Goal: Entertainment & Leisure: Browse casually

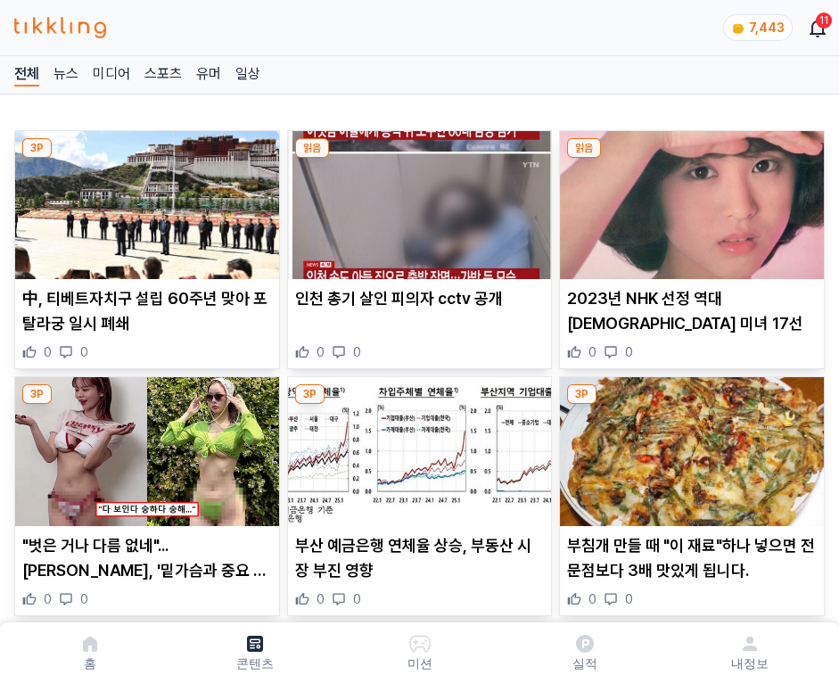
click at [688, 200] on img at bounding box center [692, 205] width 264 height 148
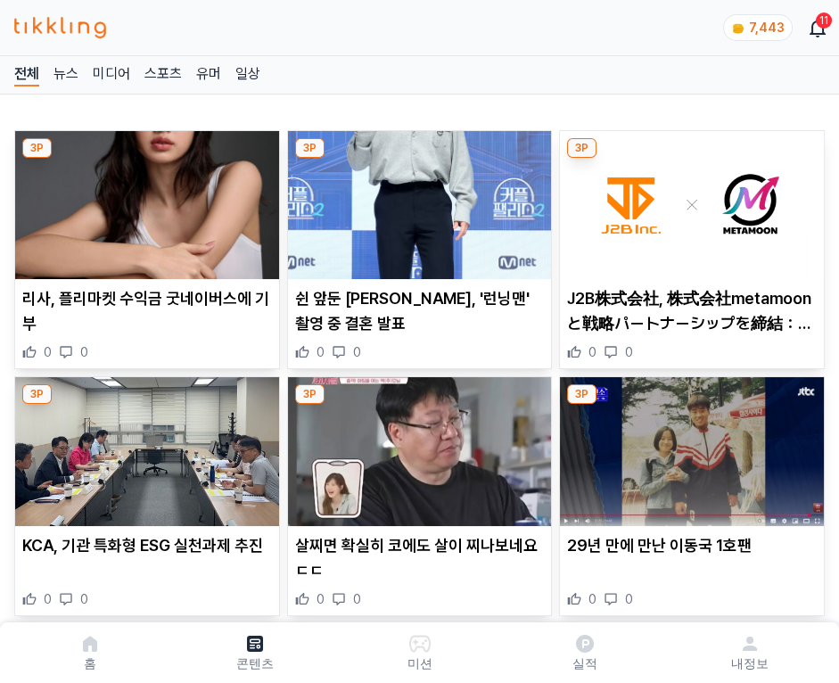
click at [688, 200] on img at bounding box center [692, 205] width 264 height 148
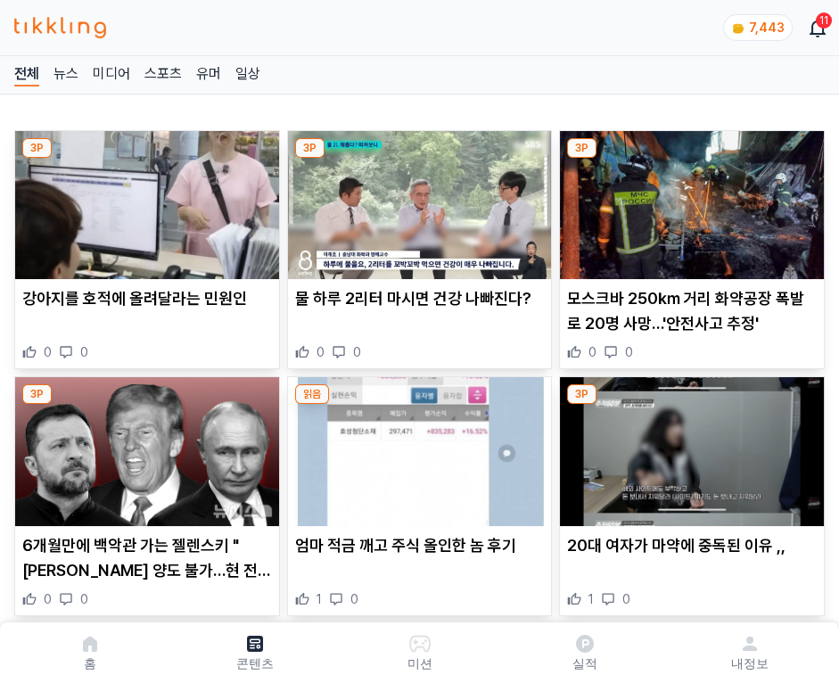
click at [688, 200] on img at bounding box center [692, 205] width 264 height 148
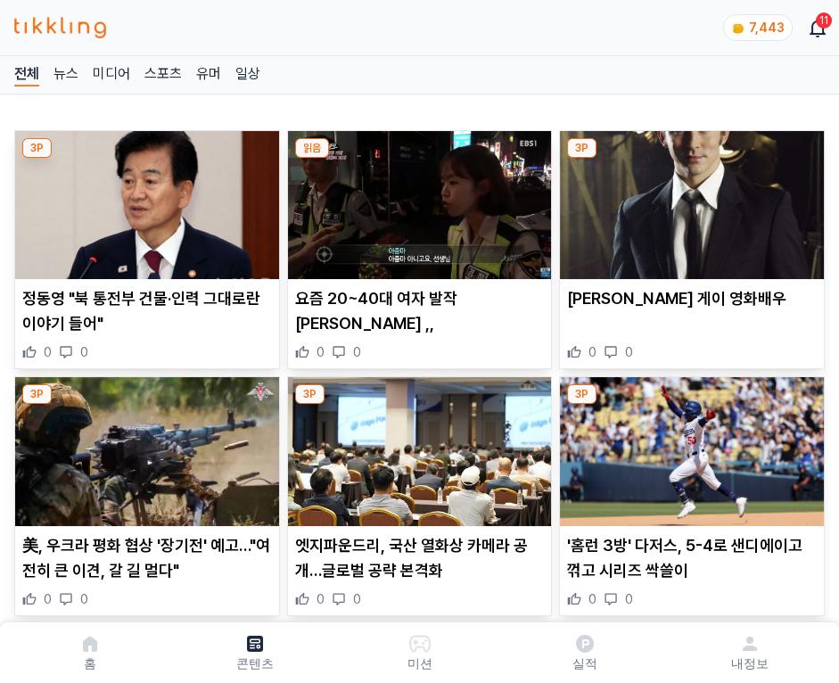
click at [688, 200] on img at bounding box center [692, 205] width 264 height 148
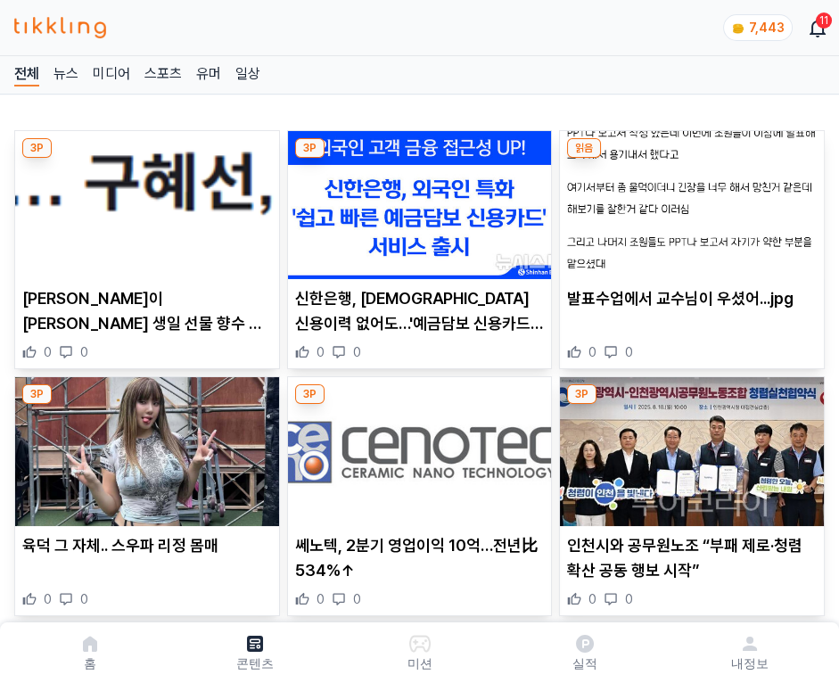
click at [688, 200] on img at bounding box center [692, 205] width 264 height 148
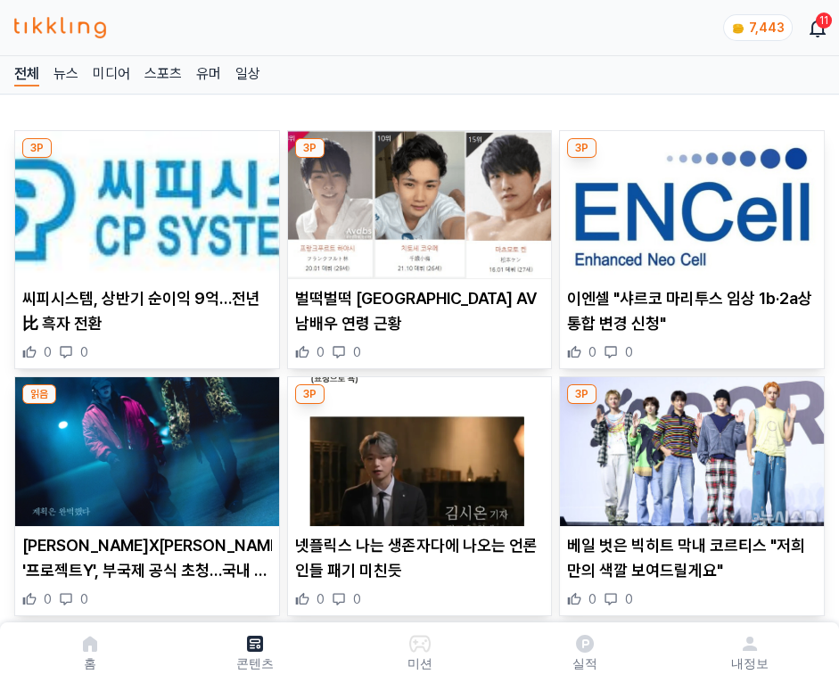
click at [688, 200] on img at bounding box center [692, 205] width 264 height 148
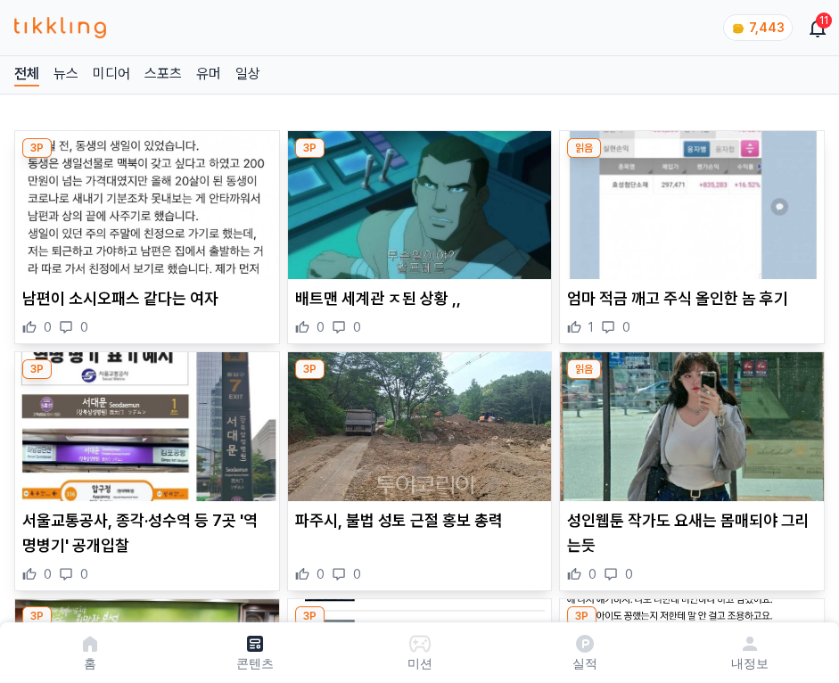
click at [688, 200] on img at bounding box center [692, 205] width 264 height 148
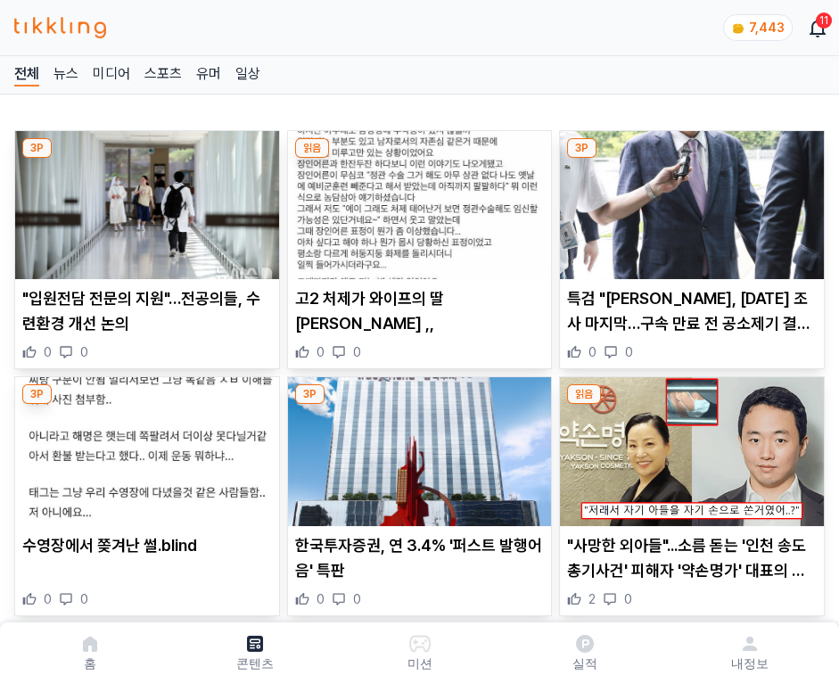
click at [688, 200] on img at bounding box center [692, 205] width 264 height 148
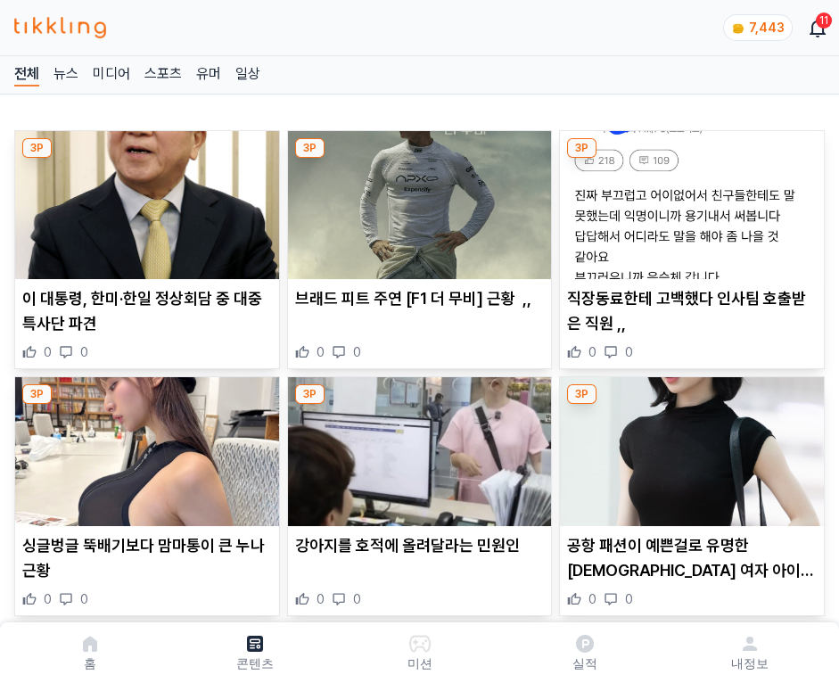
click at [688, 200] on img at bounding box center [692, 205] width 264 height 148
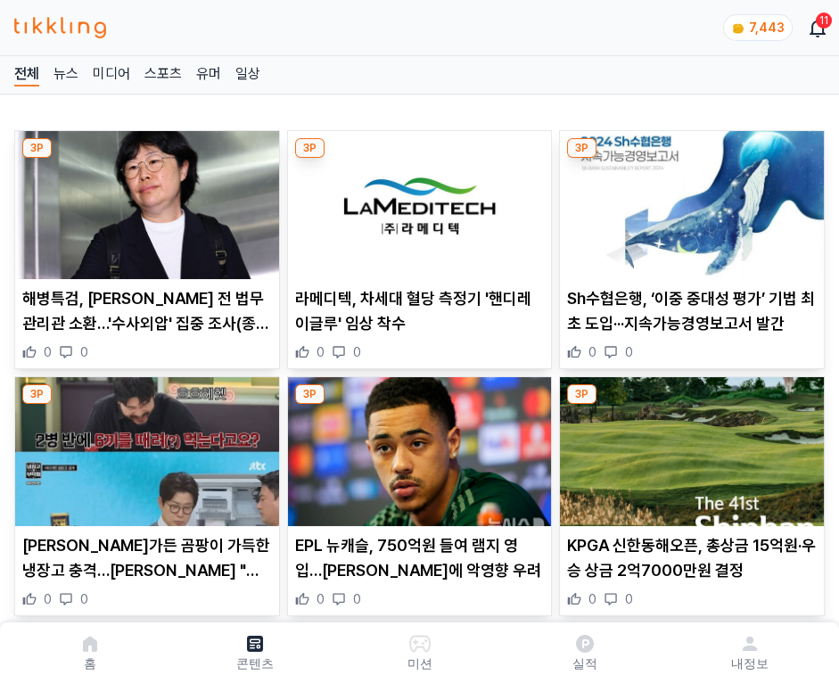
click at [688, 200] on img at bounding box center [692, 205] width 264 height 148
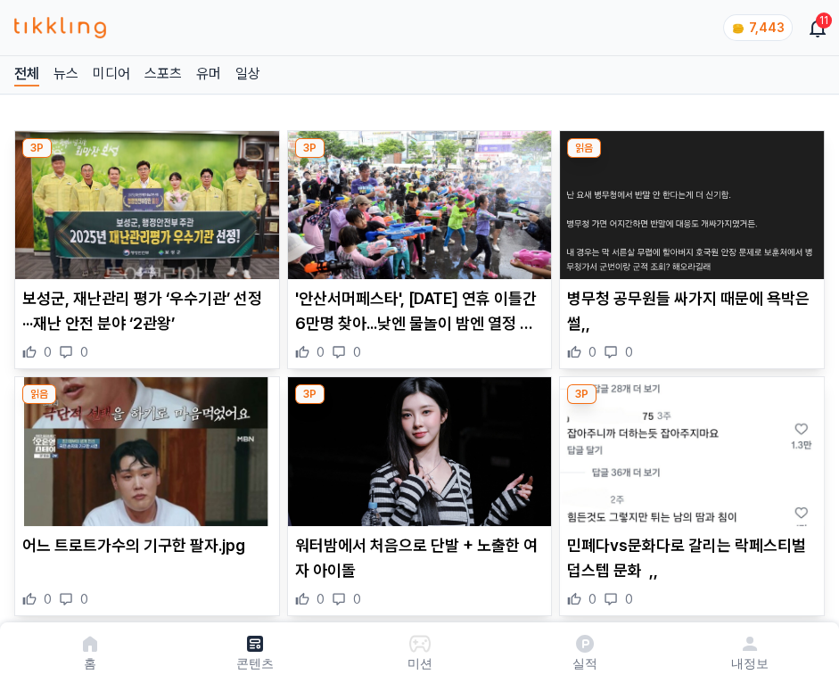
click at [688, 200] on img at bounding box center [692, 205] width 264 height 148
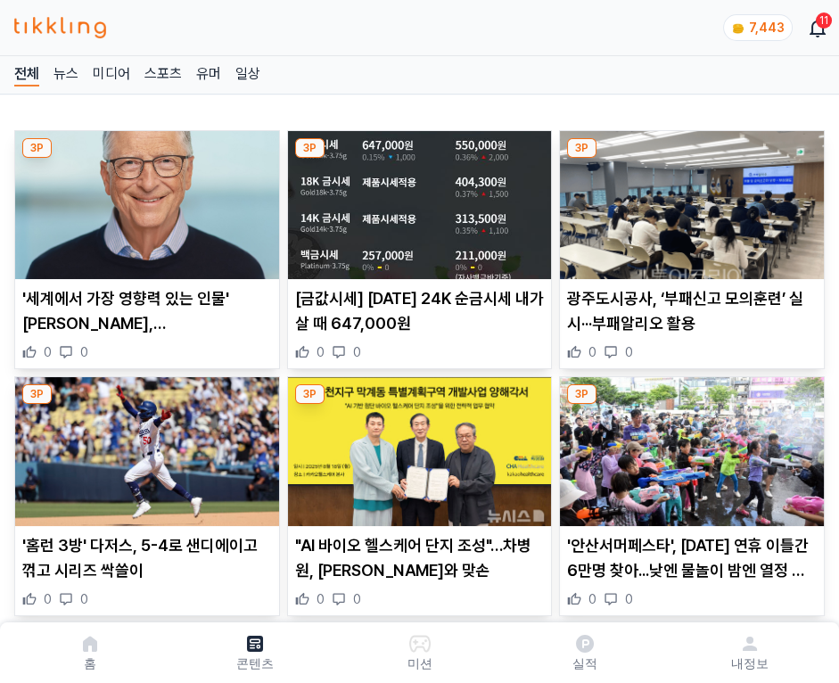
click at [688, 200] on img at bounding box center [692, 205] width 264 height 148
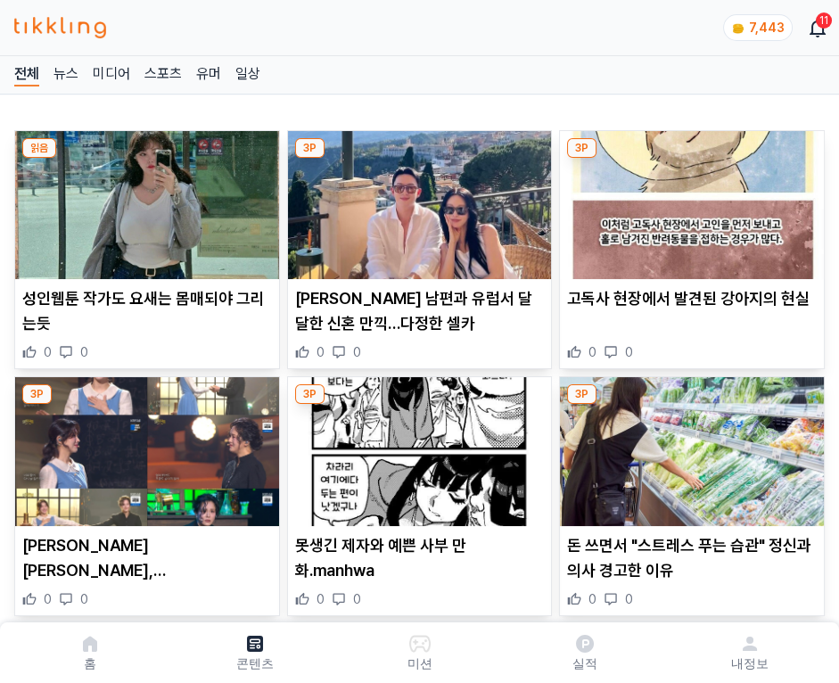
click at [688, 200] on img at bounding box center [692, 205] width 264 height 148
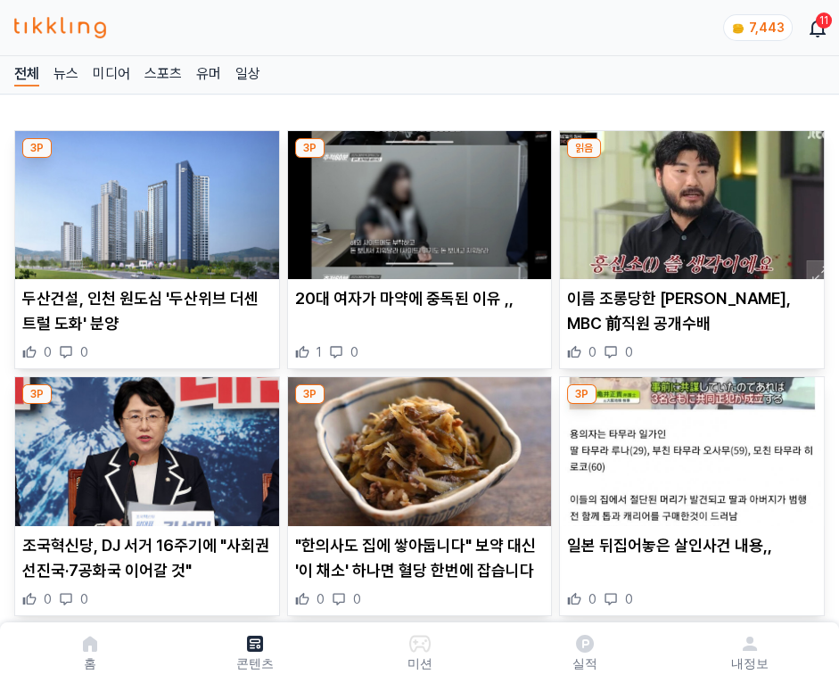
click at [688, 200] on img at bounding box center [692, 205] width 264 height 148
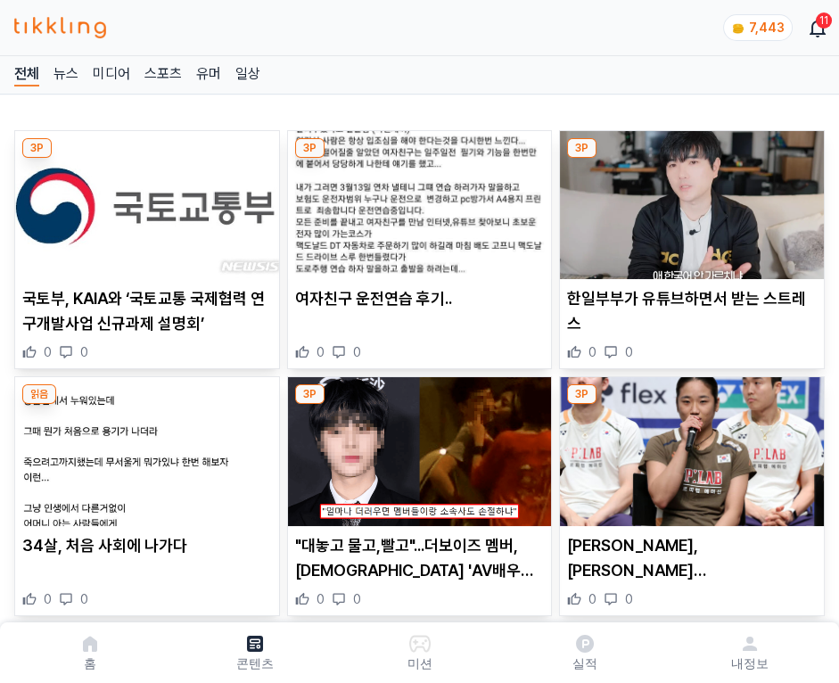
click at [688, 200] on img at bounding box center [692, 205] width 264 height 148
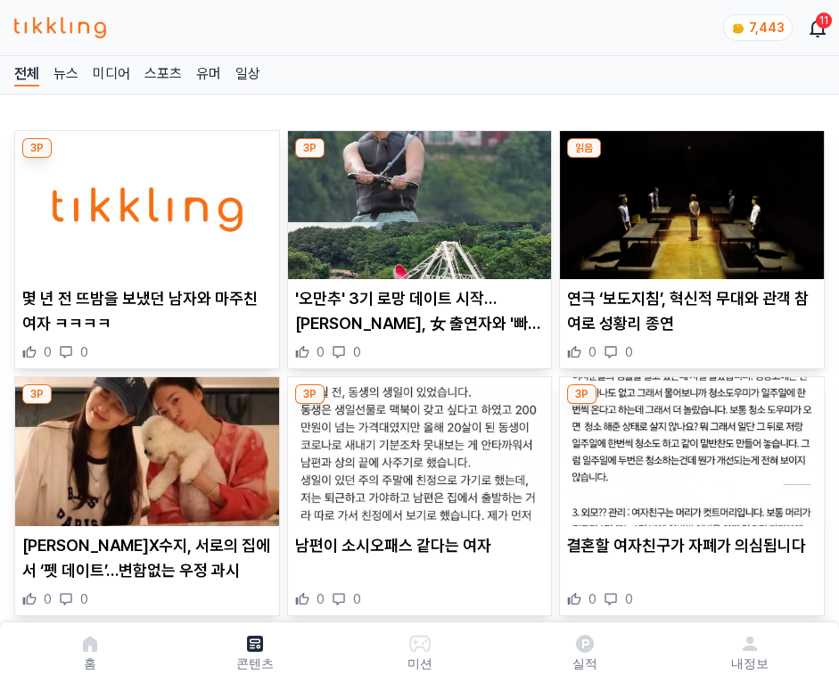
click at [688, 200] on img at bounding box center [692, 205] width 264 height 148
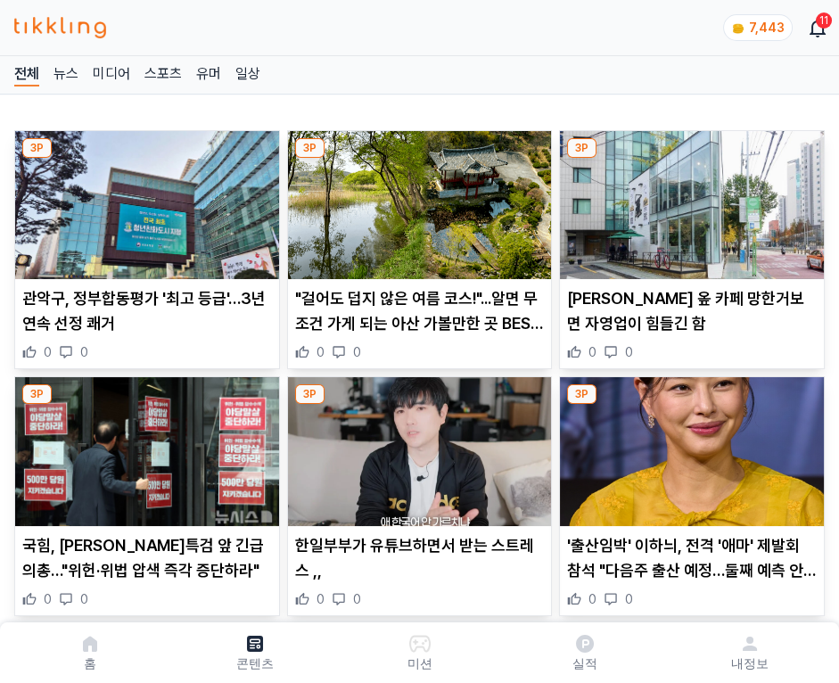
click at [688, 200] on img at bounding box center [692, 205] width 264 height 148
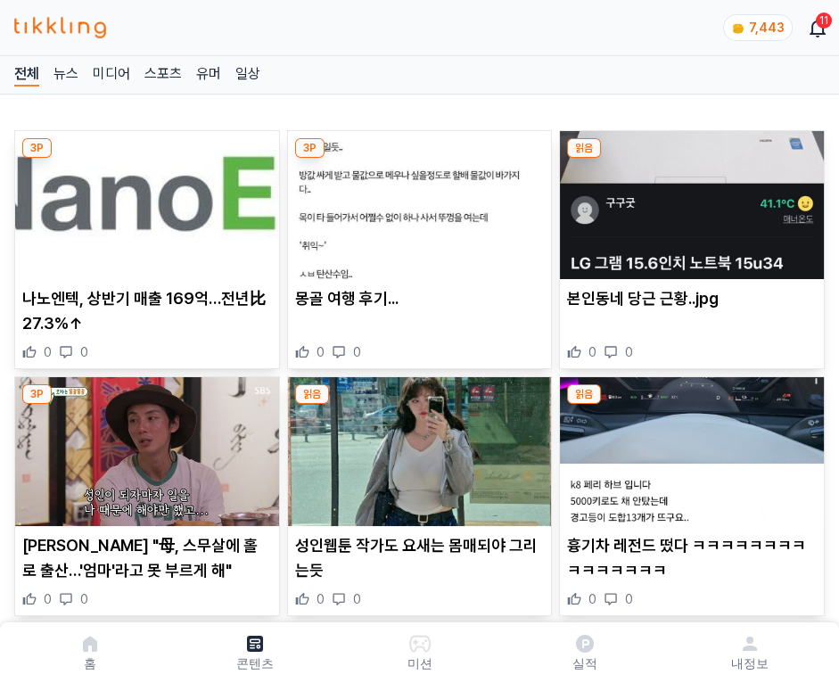
click at [688, 200] on img at bounding box center [692, 205] width 264 height 148
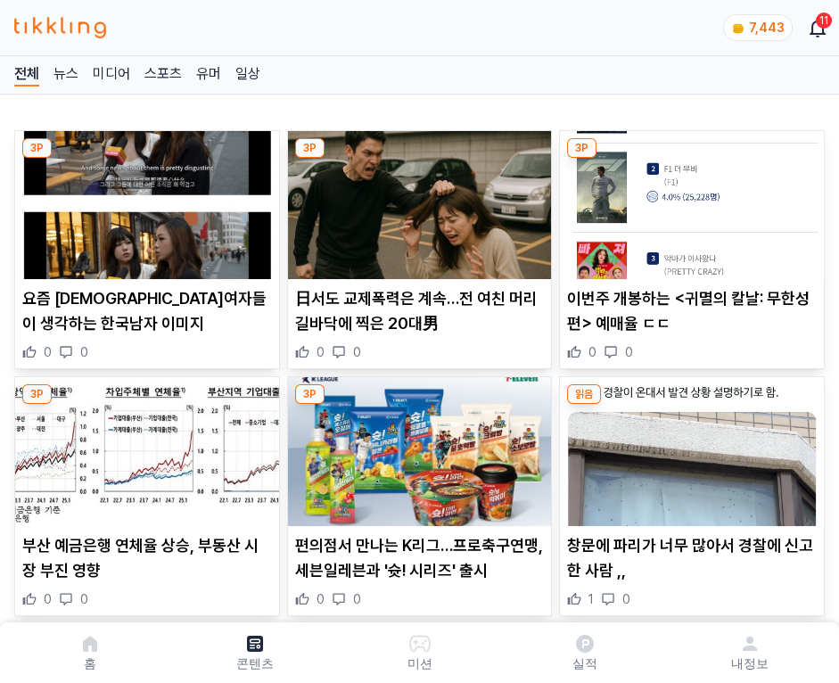
click at [688, 200] on img at bounding box center [692, 205] width 264 height 148
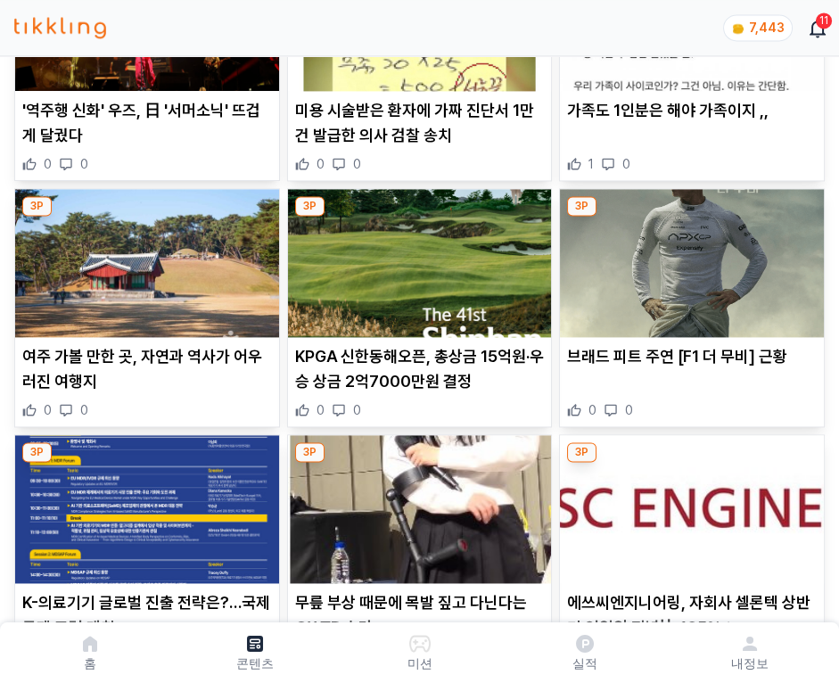
scroll to position [4632, 0]
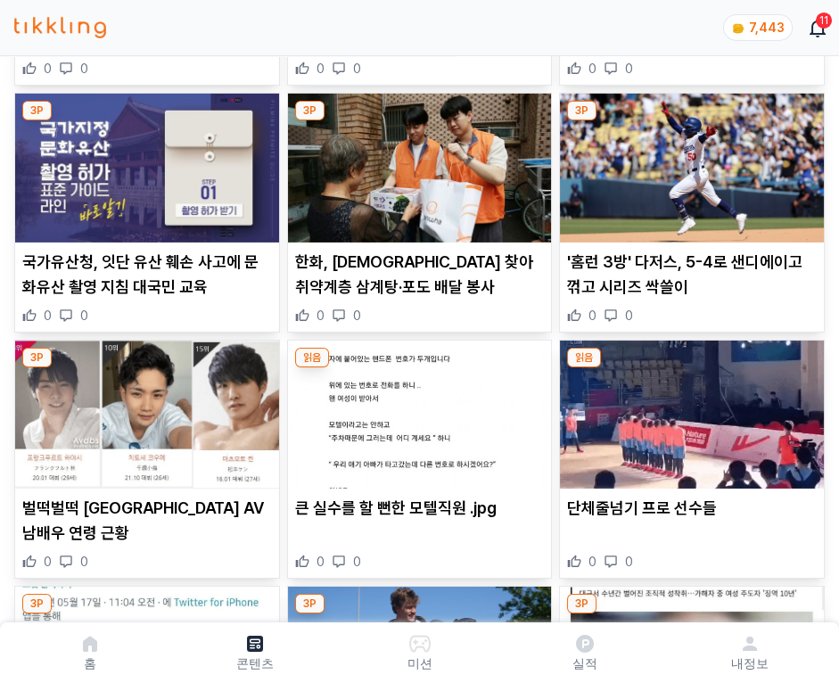
scroll to position [10556, 0]
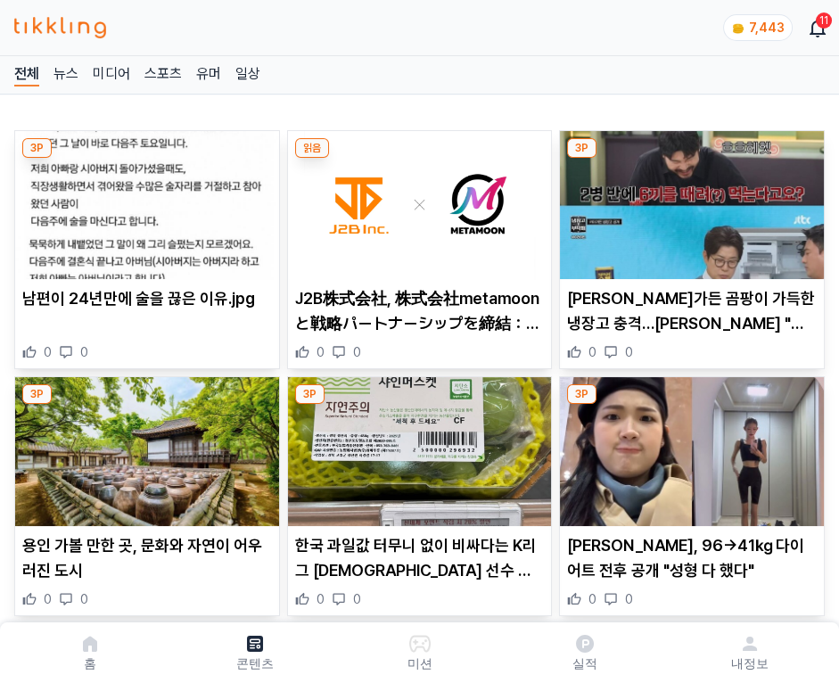
click at [688, 200] on img at bounding box center [692, 205] width 264 height 148
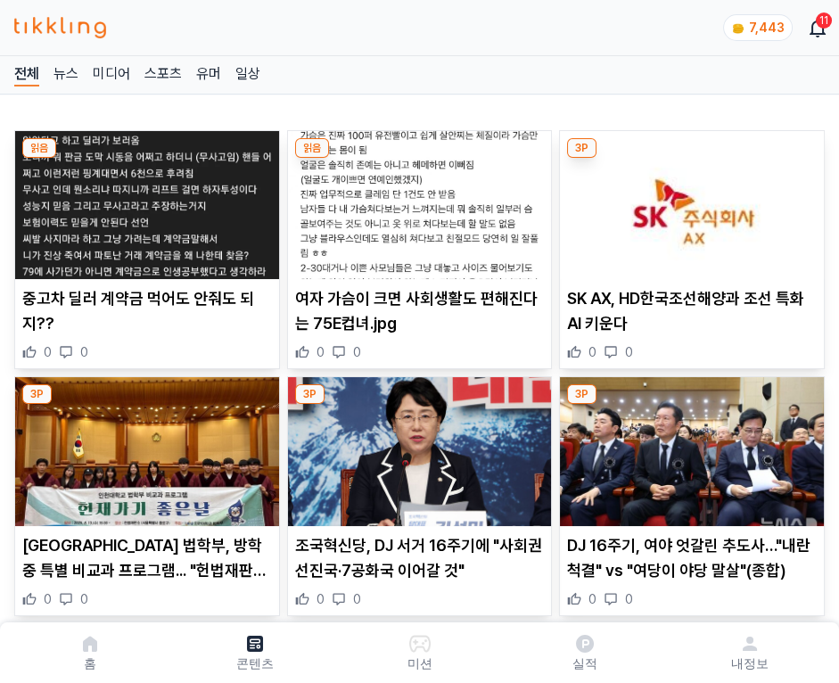
click at [688, 200] on img at bounding box center [692, 205] width 264 height 148
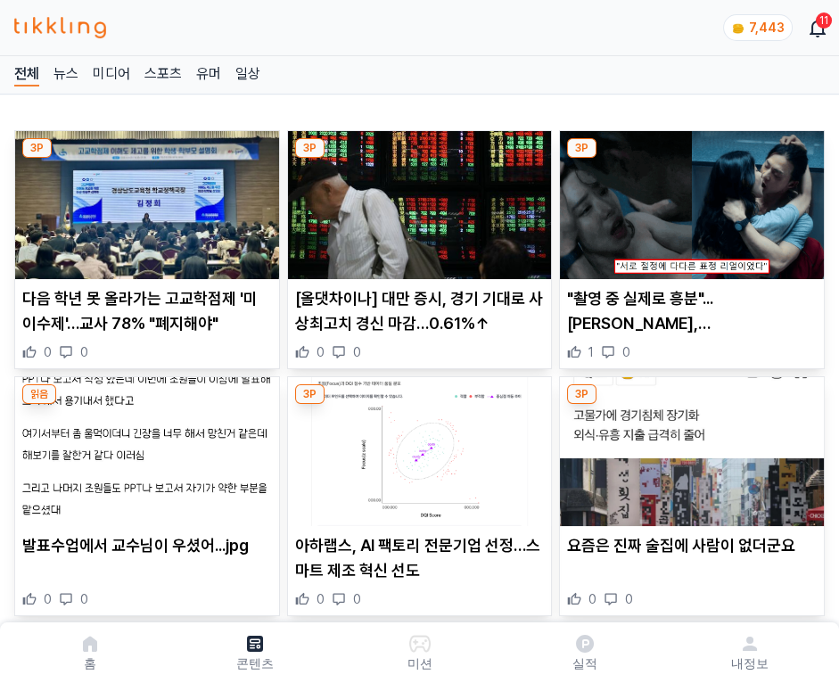
click at [688, 200] on img at bounding box center [692, 205] width 264 height 148
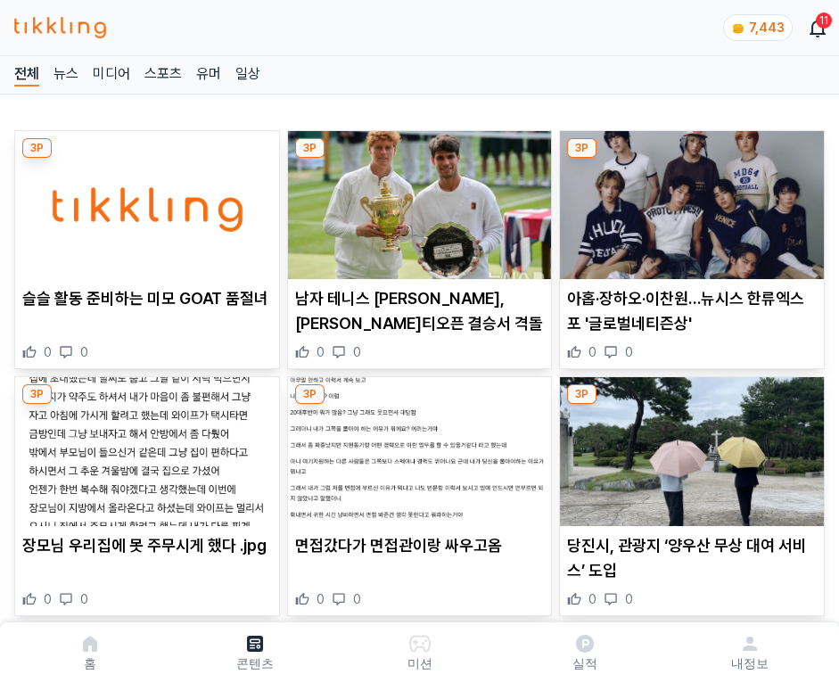
click at [688, 200] on img at bounding box center [692, 205] width 264 height 148
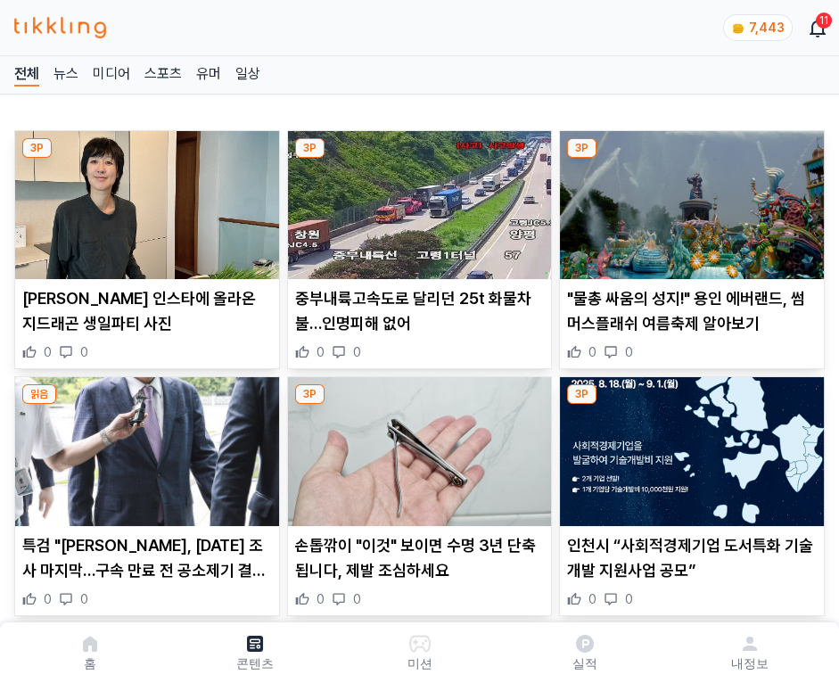
click at [688, 200] on img at bounding box center [692, 205] width 264 height 148
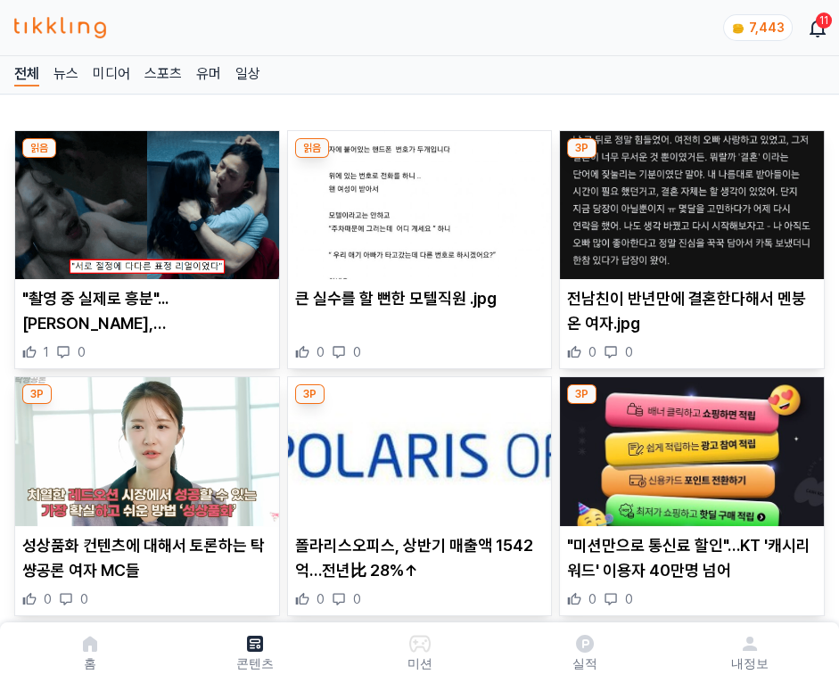
click at [688, 200] on img at bounding box center [692, 205] width 264 height 148
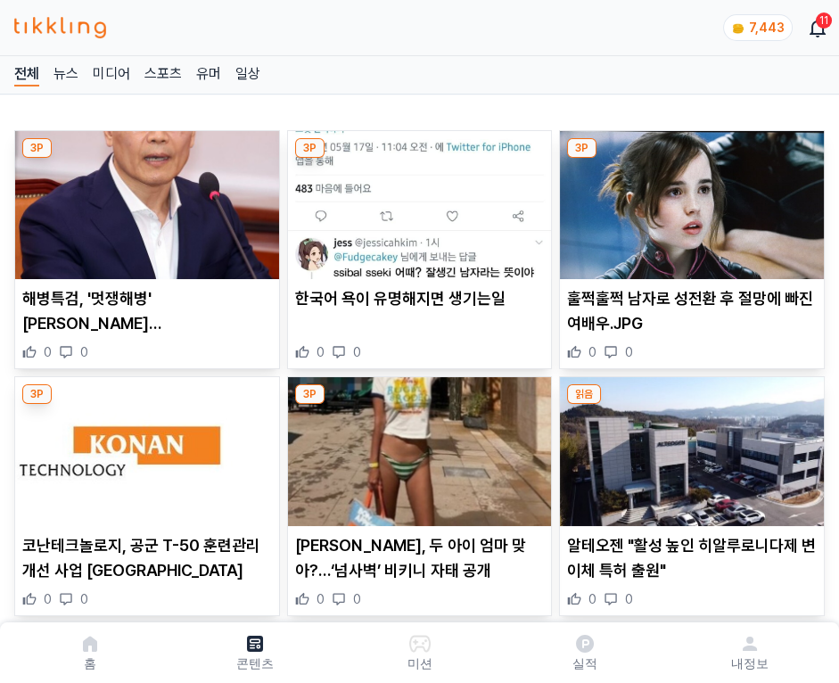
click at [688, 200] on img at bounding box center [692, 205] width 264 height 148
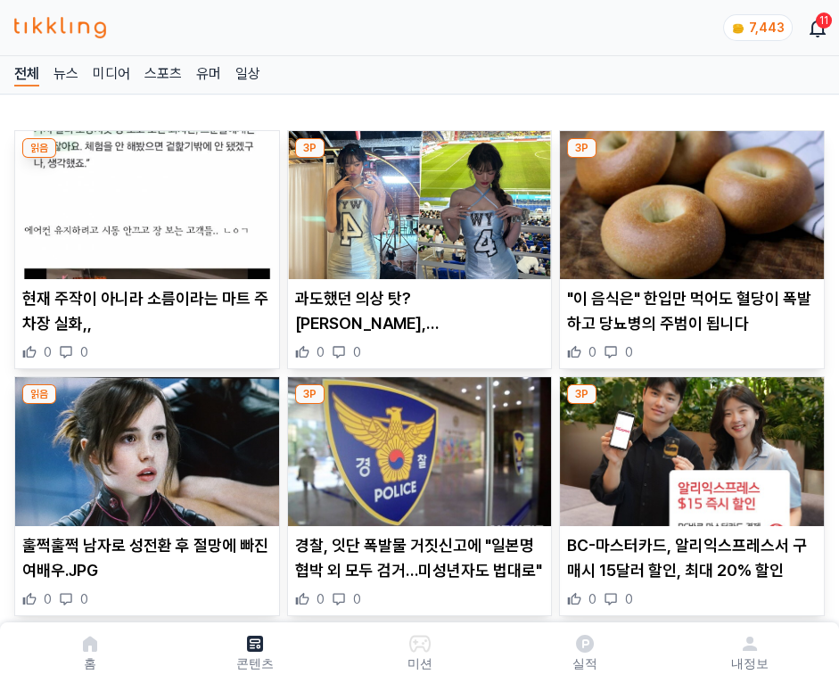
click at [688, 200] on img at bounding box center [692, 205] width 264 height 148
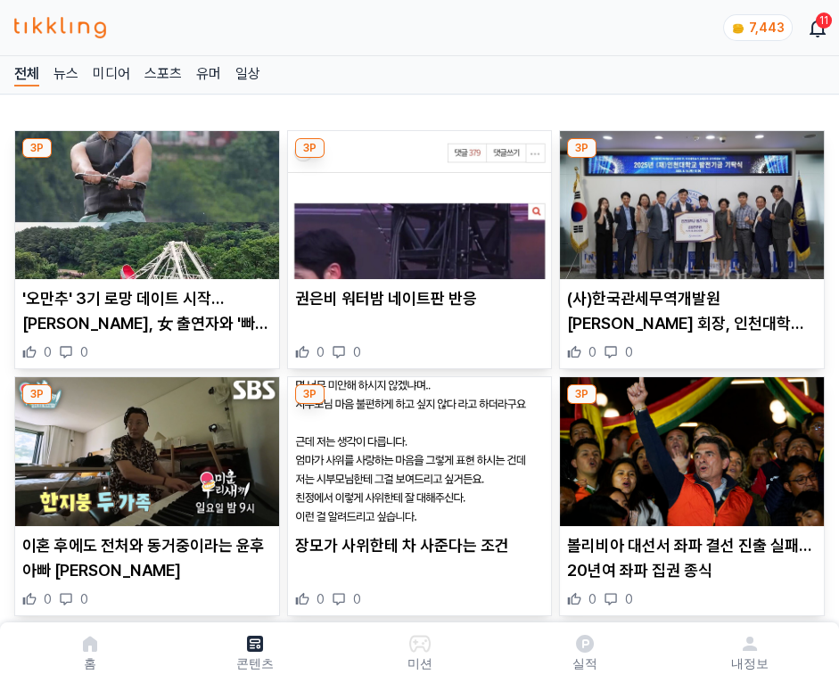
click at [688, 200] on img at bounding box center [692, 205] width 264 height 148
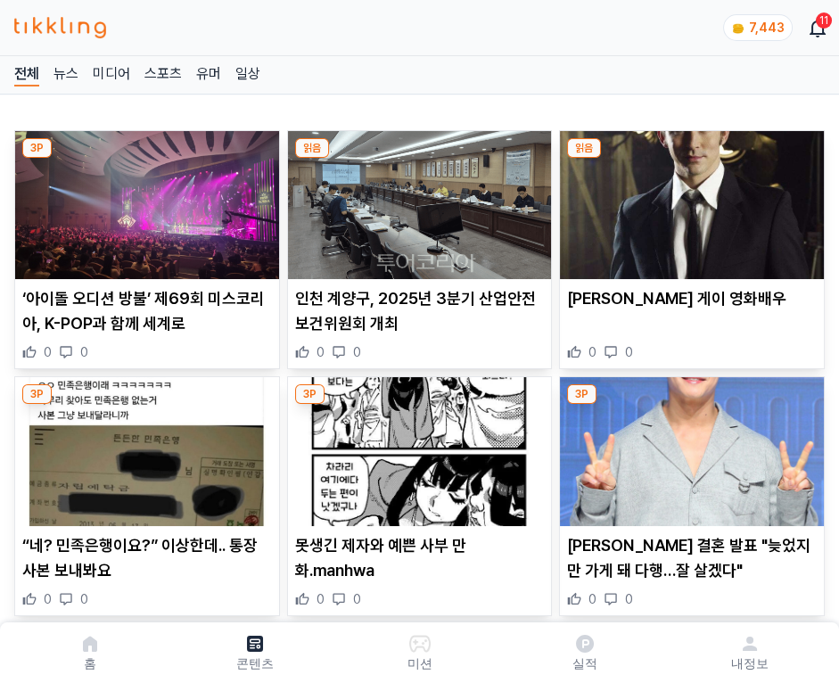
click at [688, 200] on img at bounding box center [692, 205] width 264 height 148
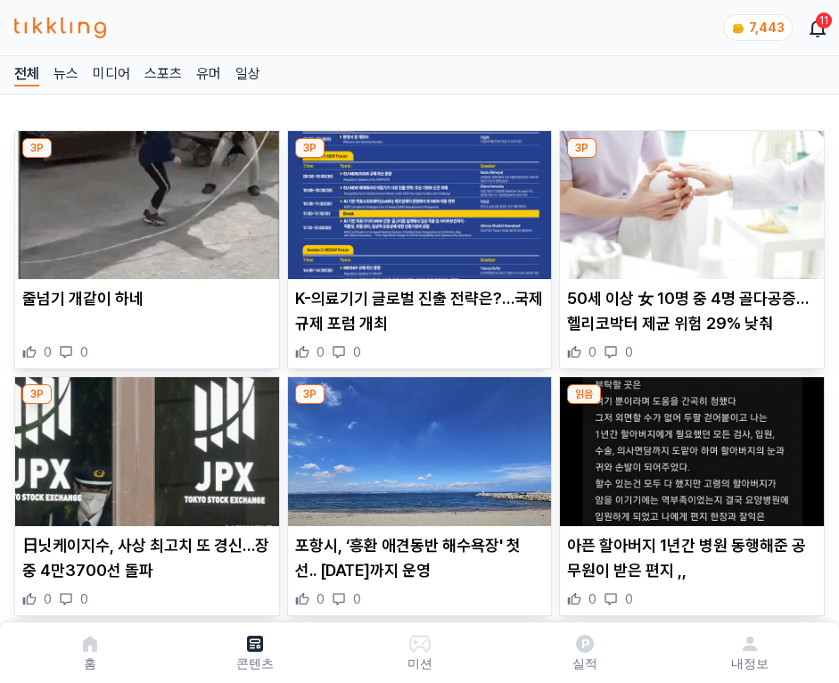
click at [688, 200] on img at bounding box center [692, 205] width 264 height 148
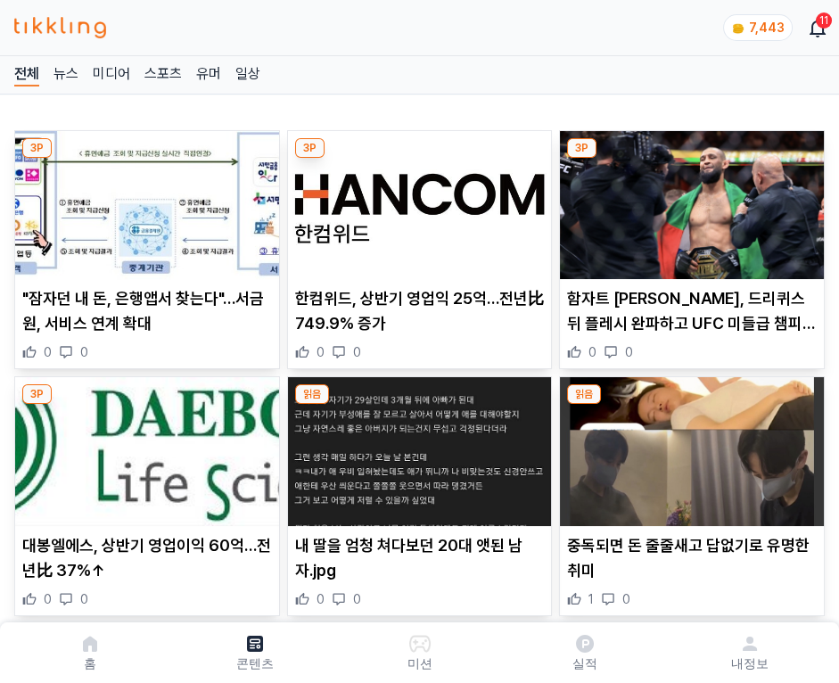
click at [688, 200] on img at bounding box center [692, 205] width 264 height 148
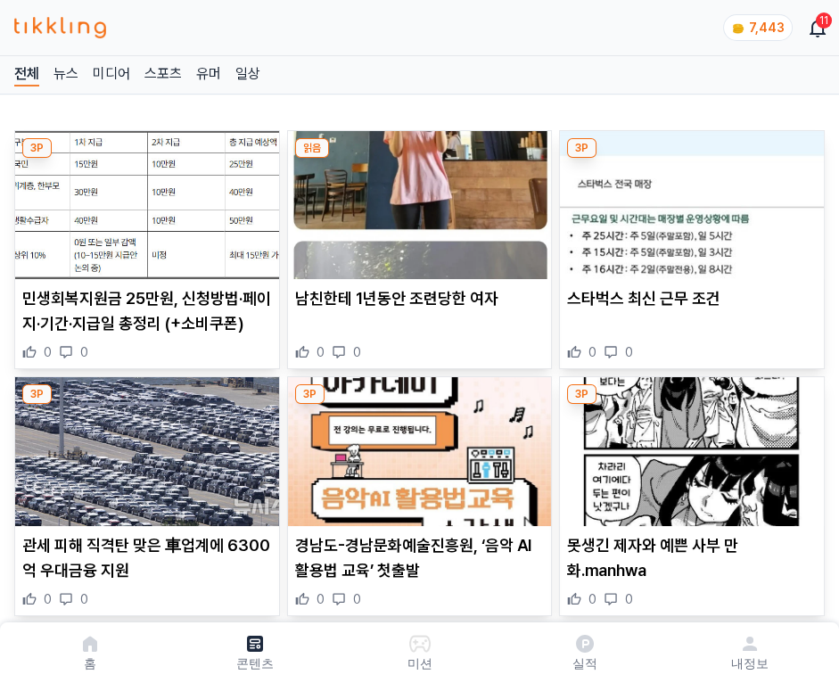
click at [688, 200] on img at bounding box center [692, 205] width 264 height 148
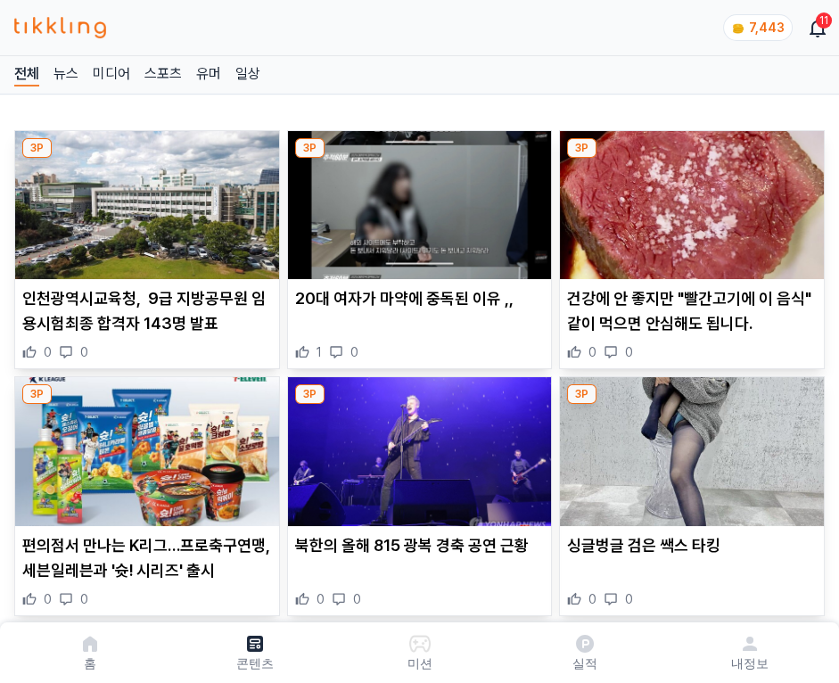
click at [688, 200] on img at bounding box center [692, 205] width 264 height 148
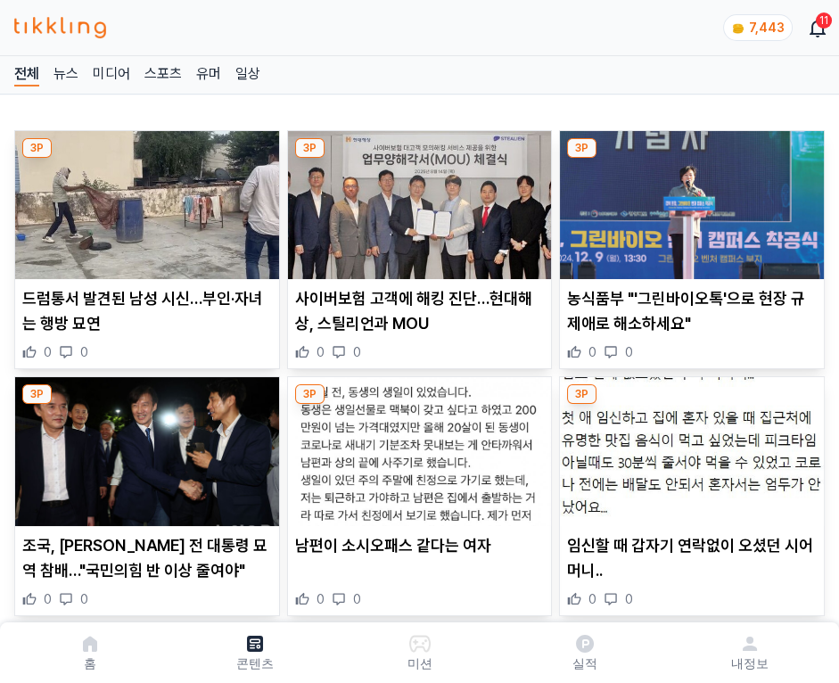
click at [688, 200] on img at bounding box center [692, 205] width 264 height 148
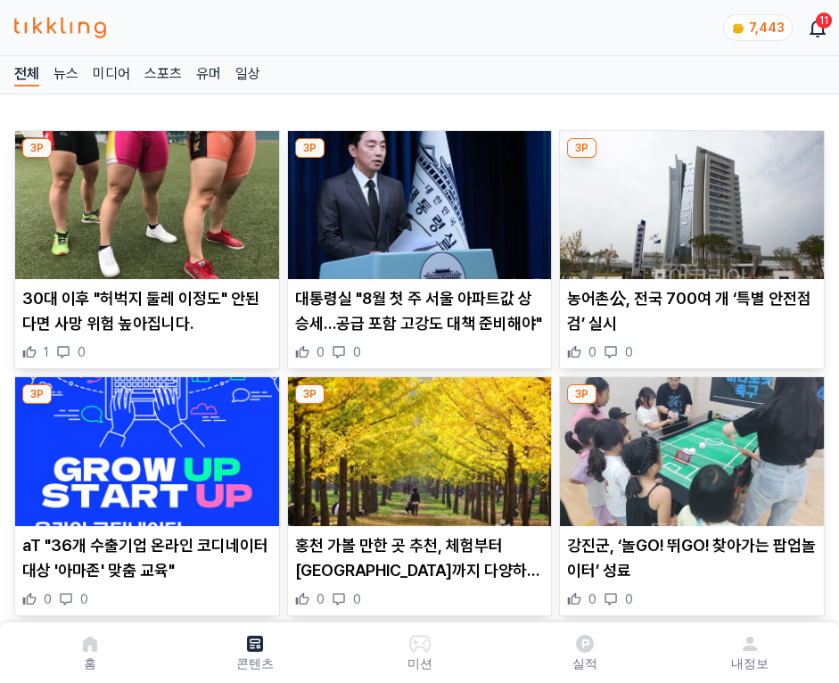
click at [688, 200] on img at bounding box center [692, 205] width 264 height 148
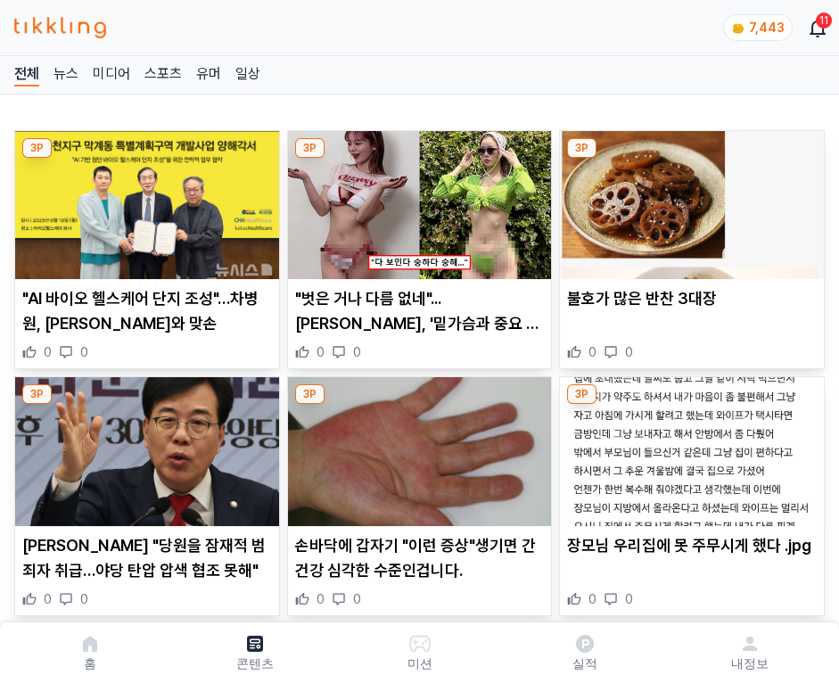
click at [688, 200] on img at bounding box center [692, 205] width 264 height 148
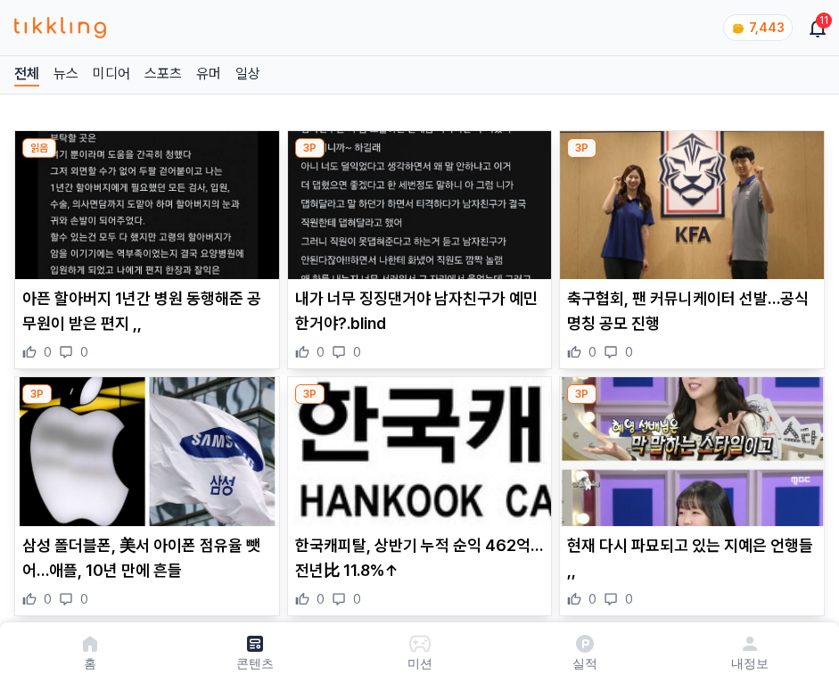
click at [688, 200] on img at bounding box center [692, 205] width 264 height 148
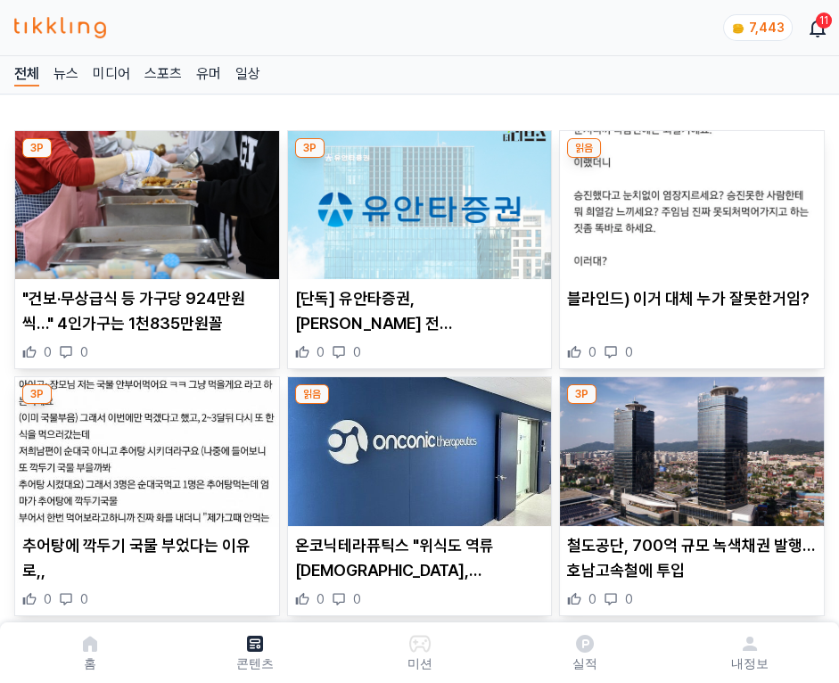
click at [688, 200] on img at bounding box center [692, 205] width 264 height 148
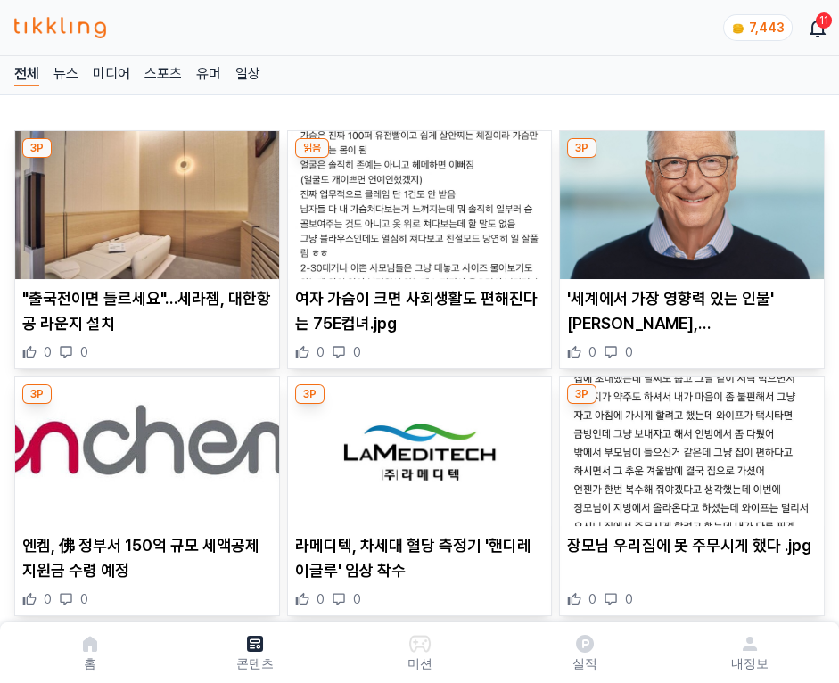
click at [688, 200] on img at bounding box center [692, 205] width 264 height 148
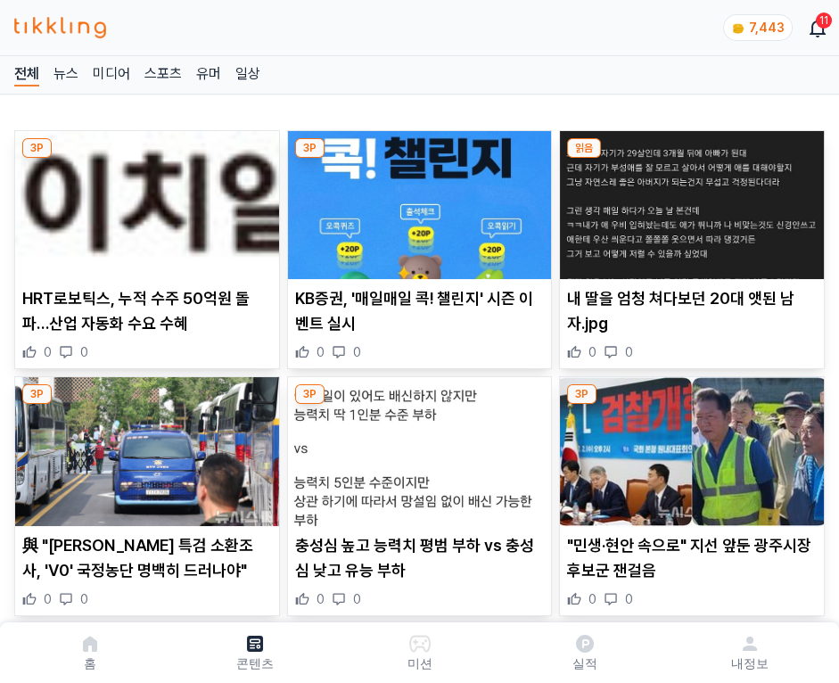
click at [688, 200] on img at bounding box center [692, 205] width 264 height 148
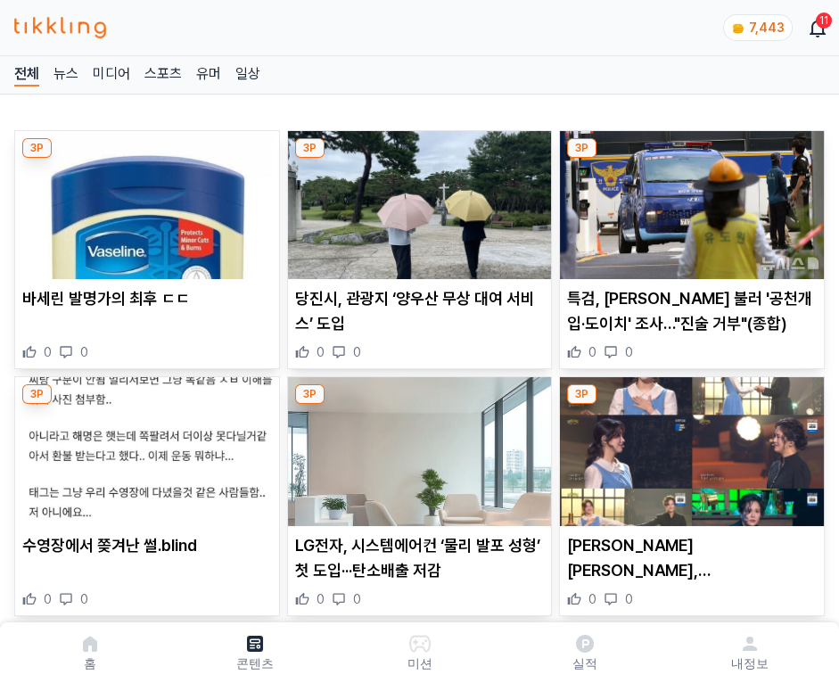
click at [688, 200] on img at bounding box center [692, 205] width 264 height 148
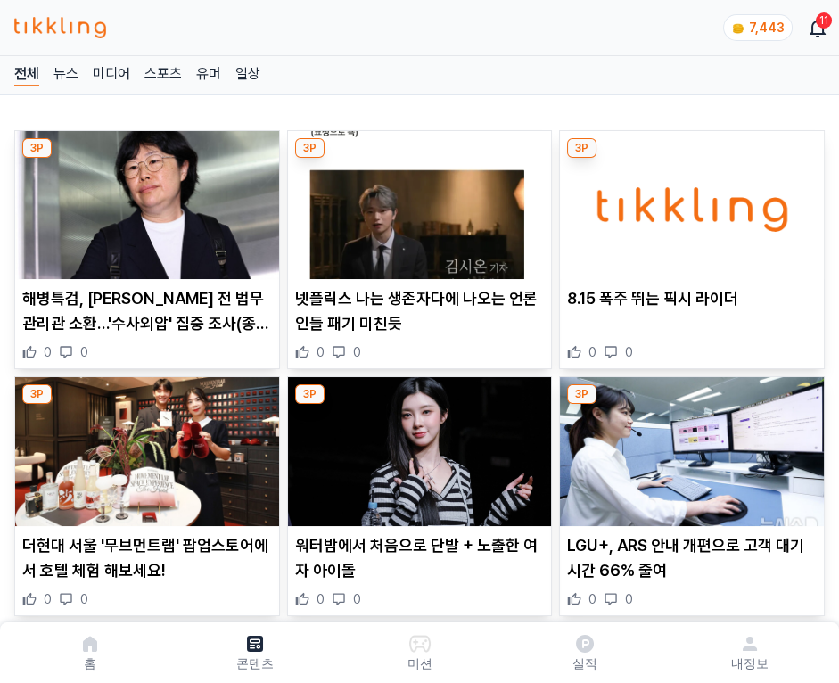
click at [688, 200] on img at bounding box center [692, 205] width 264 height 148
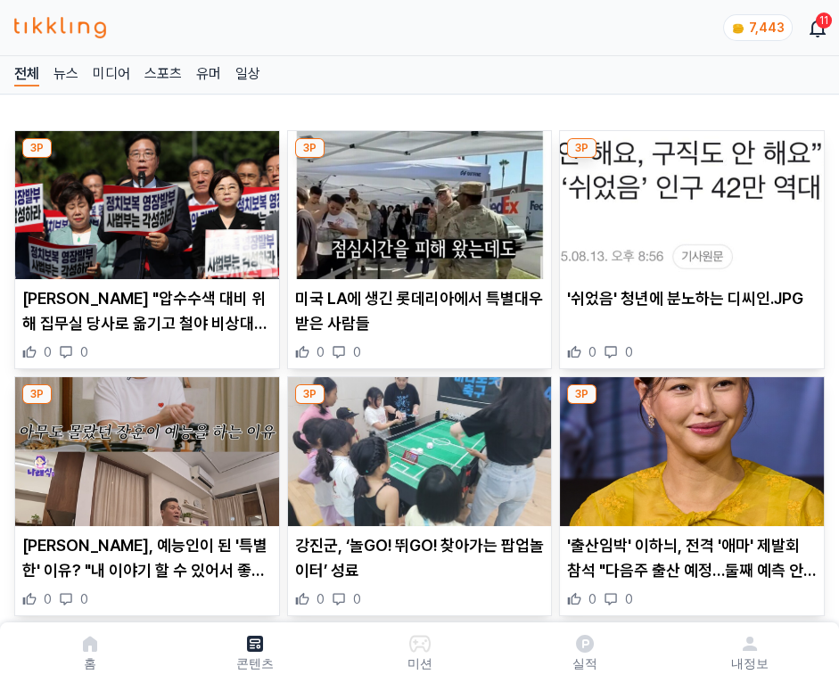
click at [688, 200] on img at bounding box center [692, 205] width 264 height 148
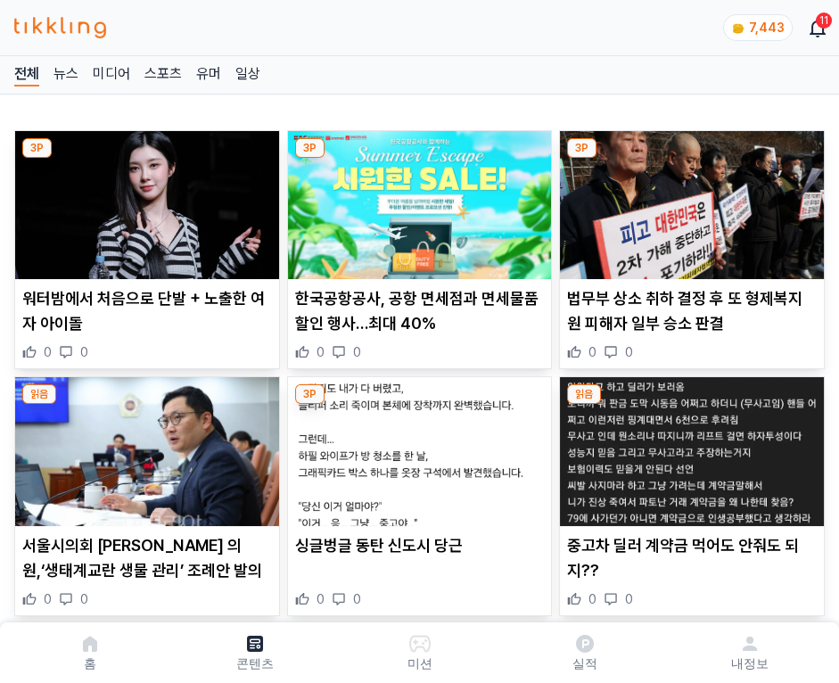
click at [688, 200] on img at bounding box center [692, 205] width 264 height 148
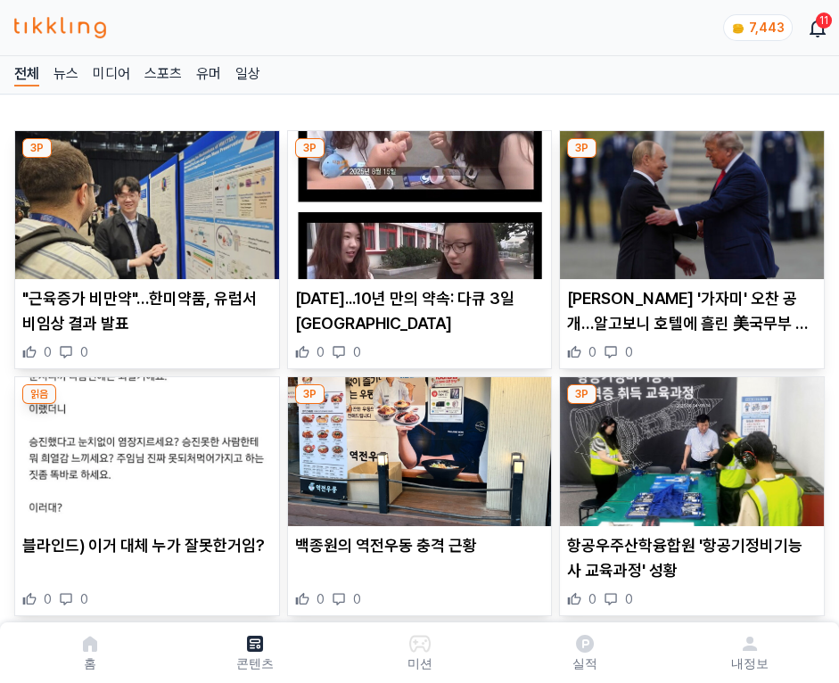
click at [688, 200] on img at bounding box center [692, 205] width 264 height 148
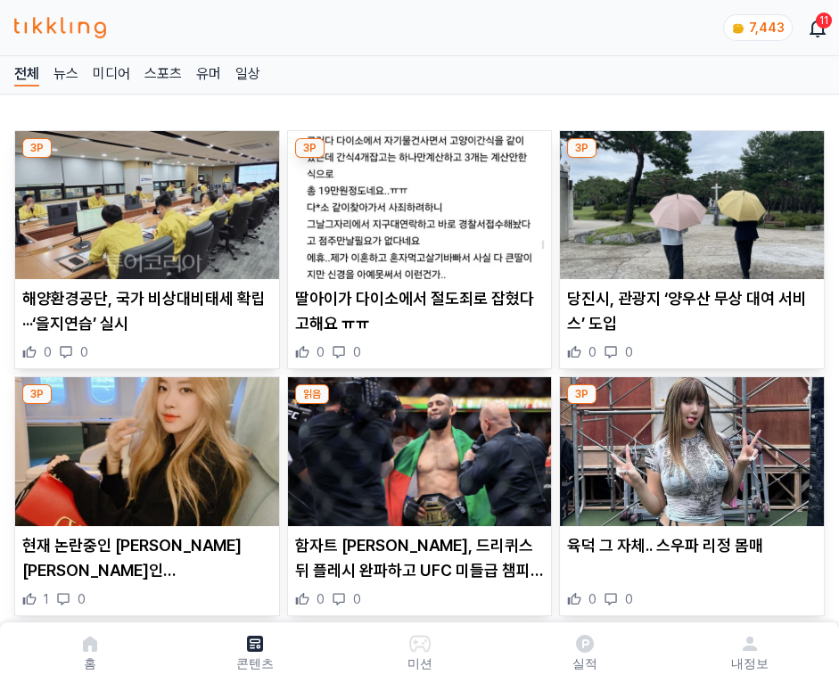
click at [688, 200] on img at bounding box center [692, 205] width 264 height 148
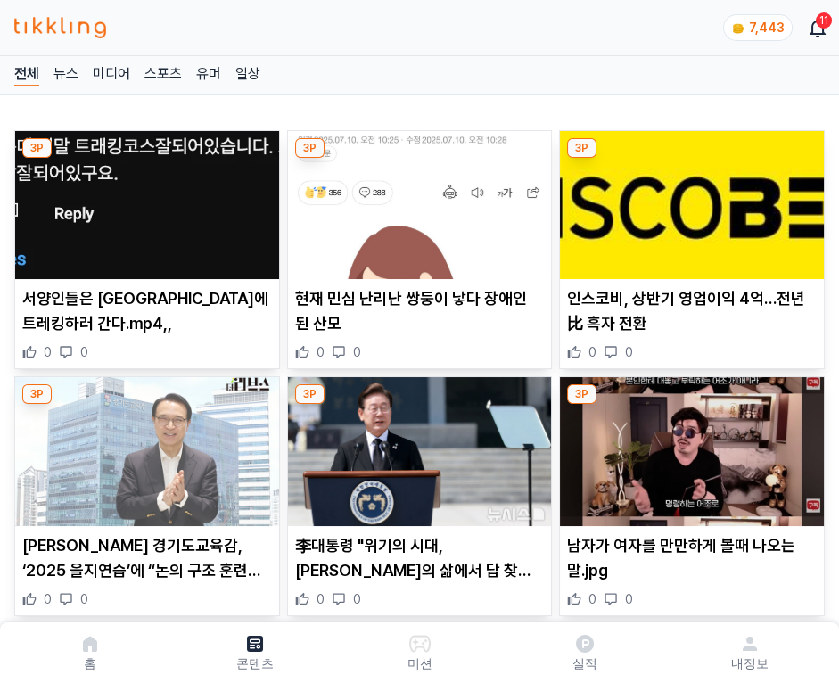
click at [688, 200] on img at bounding box center [692, 205] width 264 height 148
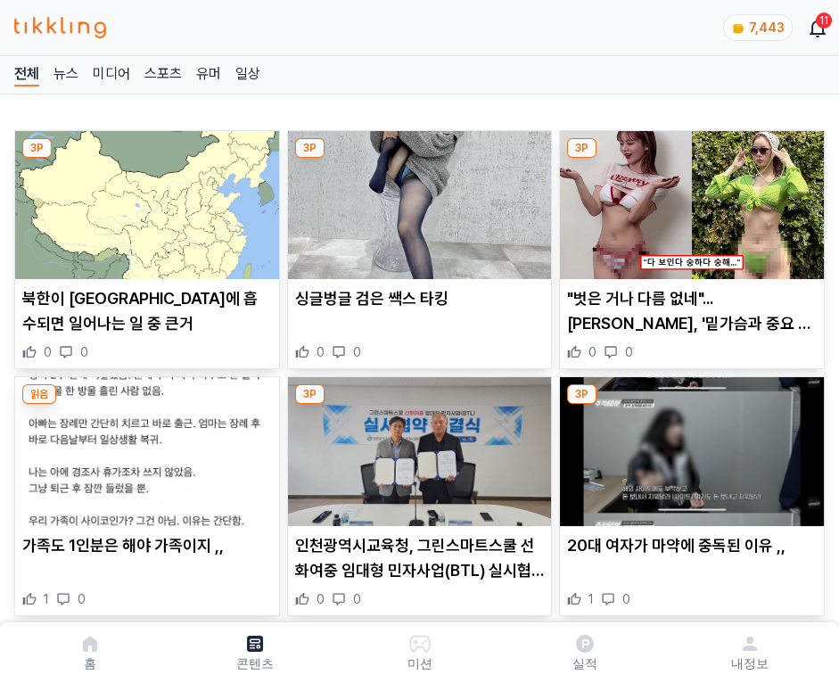
click at [688, 200] on img at bounding box center [692, 205] width 264 height 148
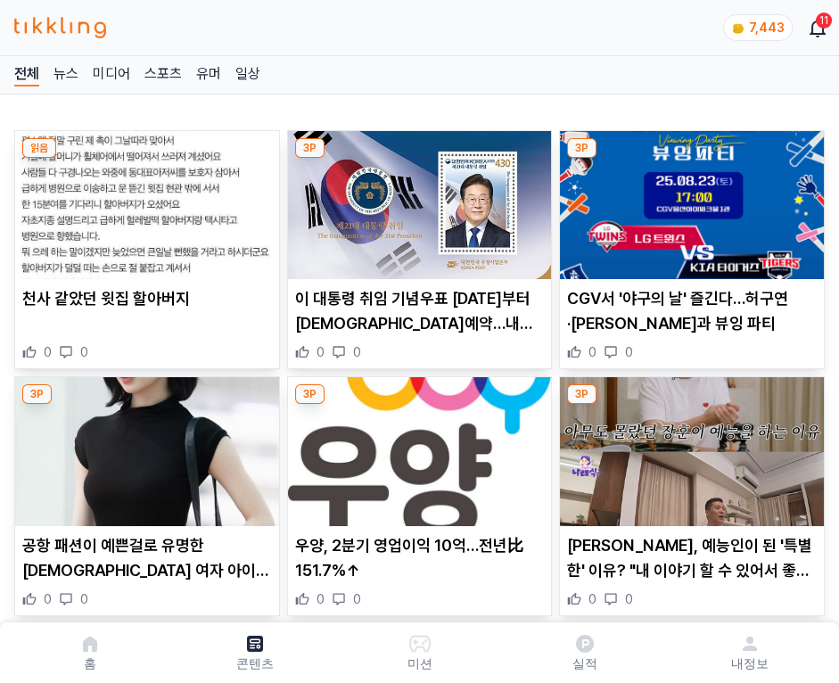
click at [688, 200] on img at bounding box center [692, 205] width 264 height 148
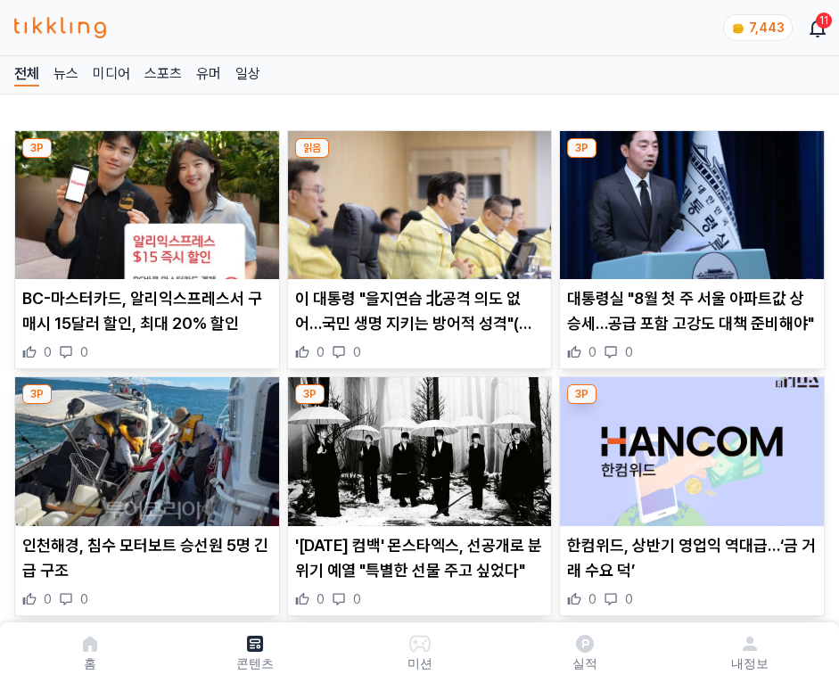
click at [688, 200] on img at bounding box center [692, 205] width 264 height 148
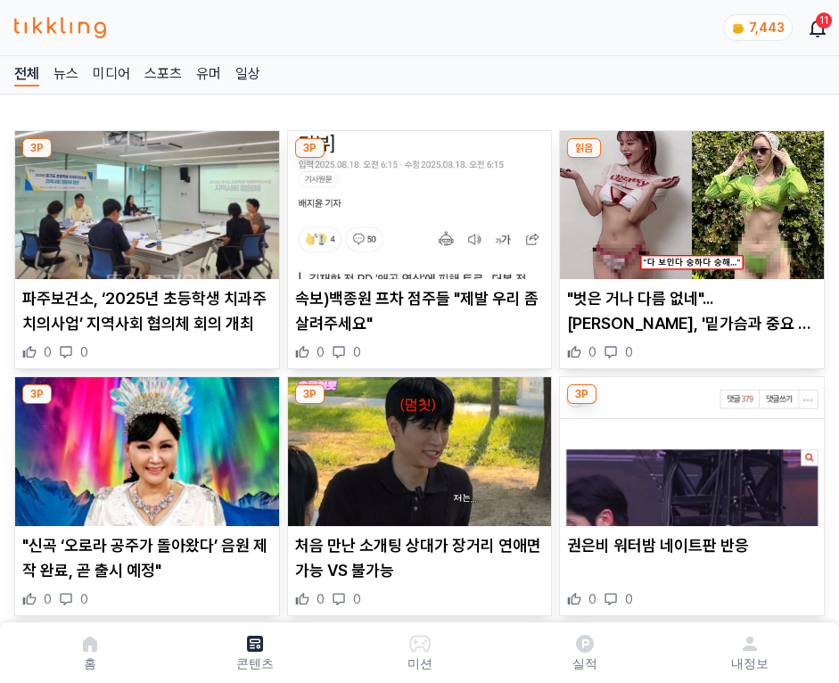
click at [688, 200] on img at bounding box center [692, 205] width 264 height 148
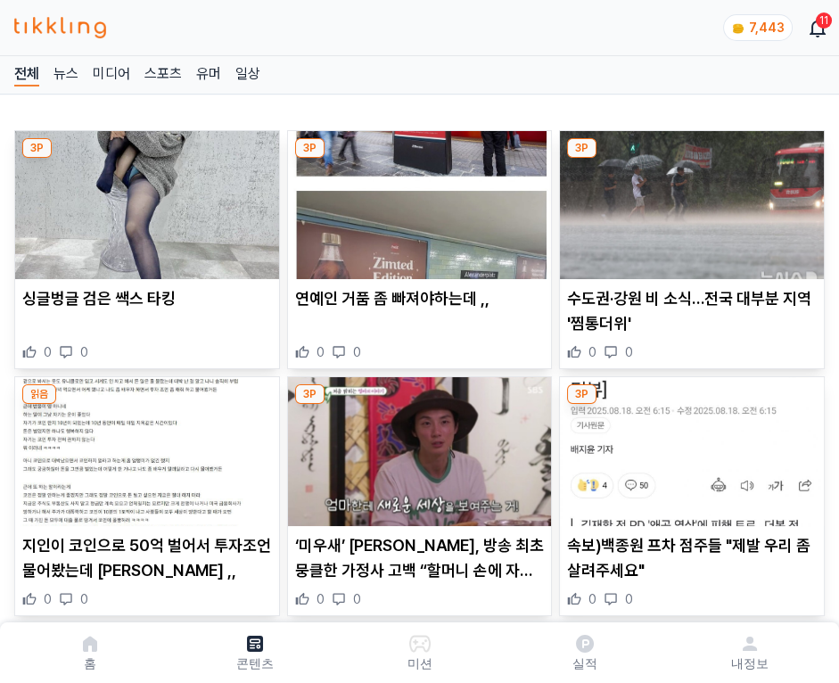
click at [688, 200] on img at bounding box center [692, 205] width 264 height 148
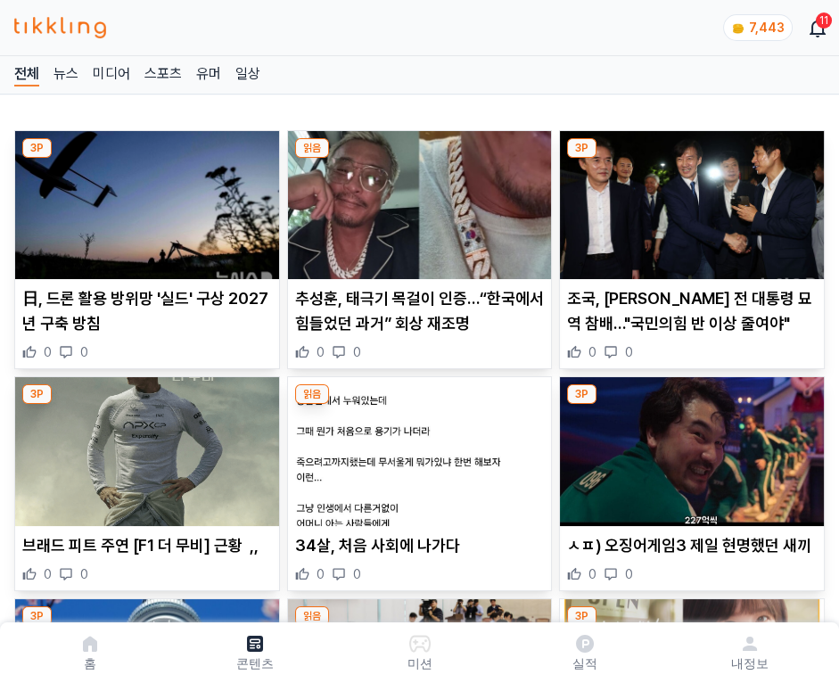
click at [688, 200] on img at bounding box center [692, 205] width 264 height 148
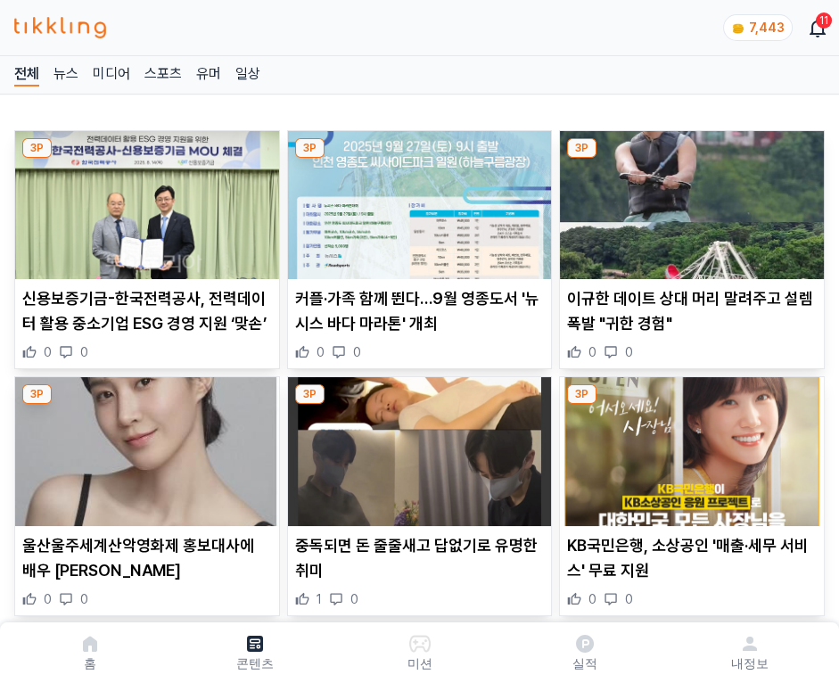
click at [688, 200] on img at bounding box center [692, 205] width 264 height 148
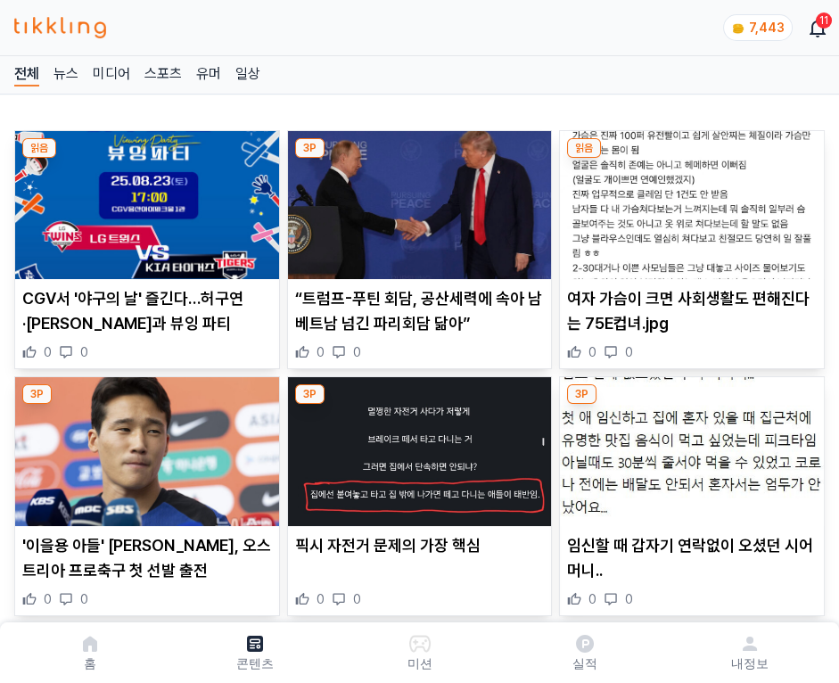
click at [688, 200] on img at bounding box center [692, 205] width 264 height 148
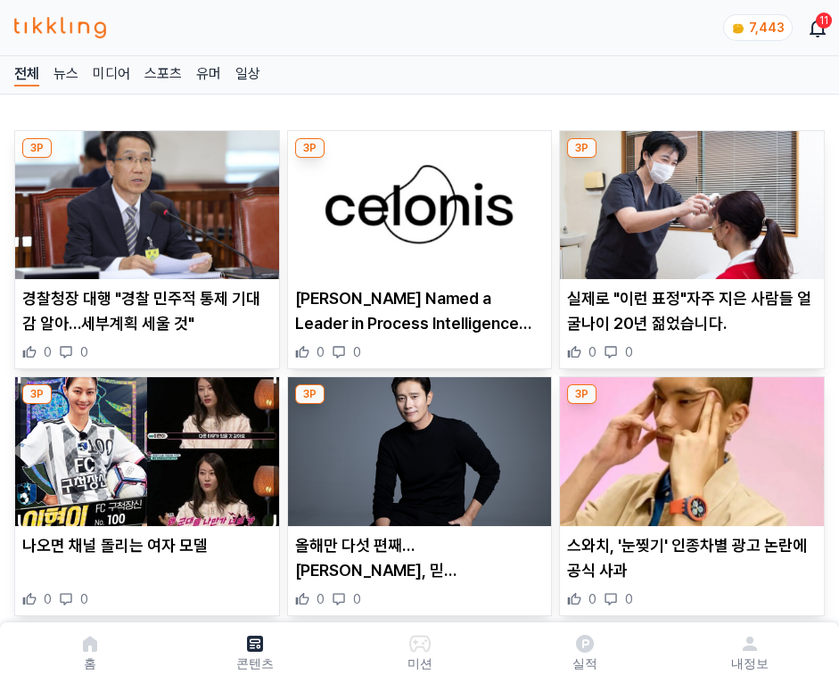
click at [688, 200] on img at bounding box center [692, 205] width 264 height 148
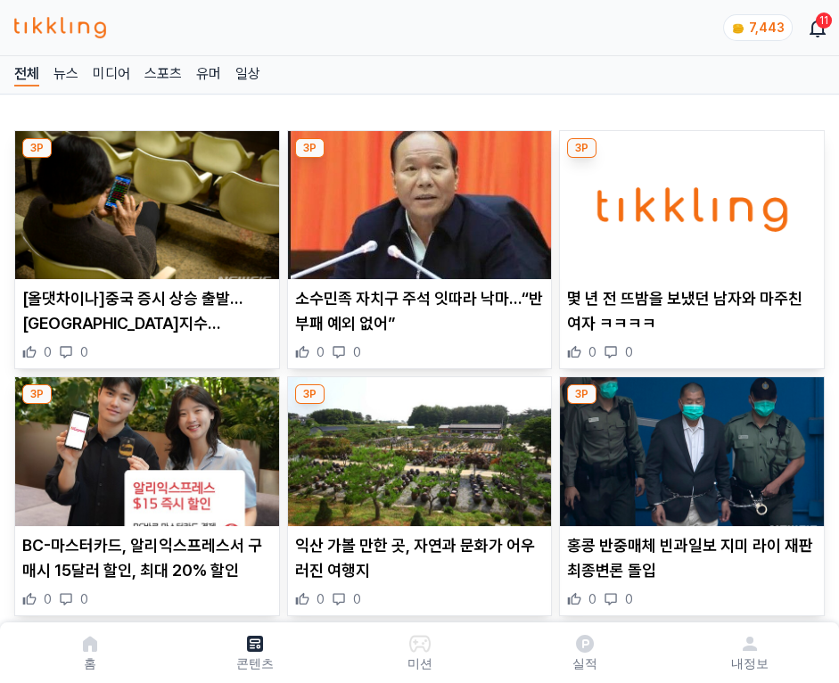
click at [688, 200] on img at bounding box center [692, 205] width 264 height 148
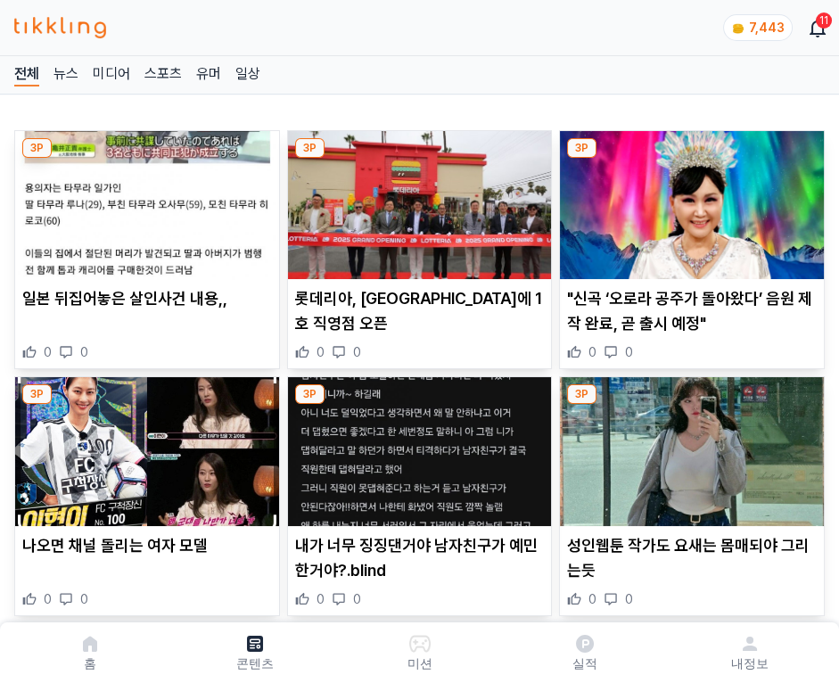
click at [688, 200] on img at bounding box center [692, 205] width 264 height 148
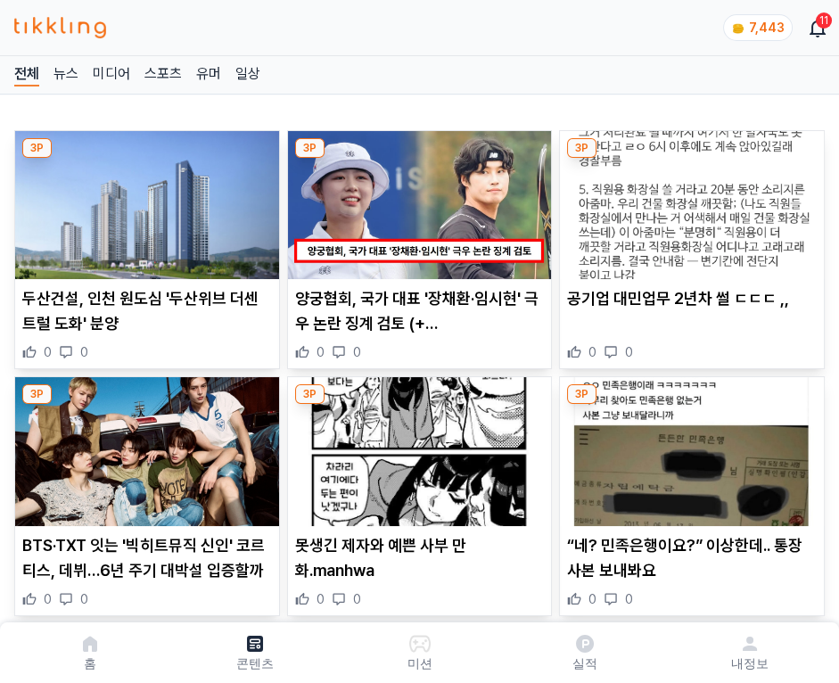
click at [688, 200] on img at bounding box center [692, 205] width 264 height 148
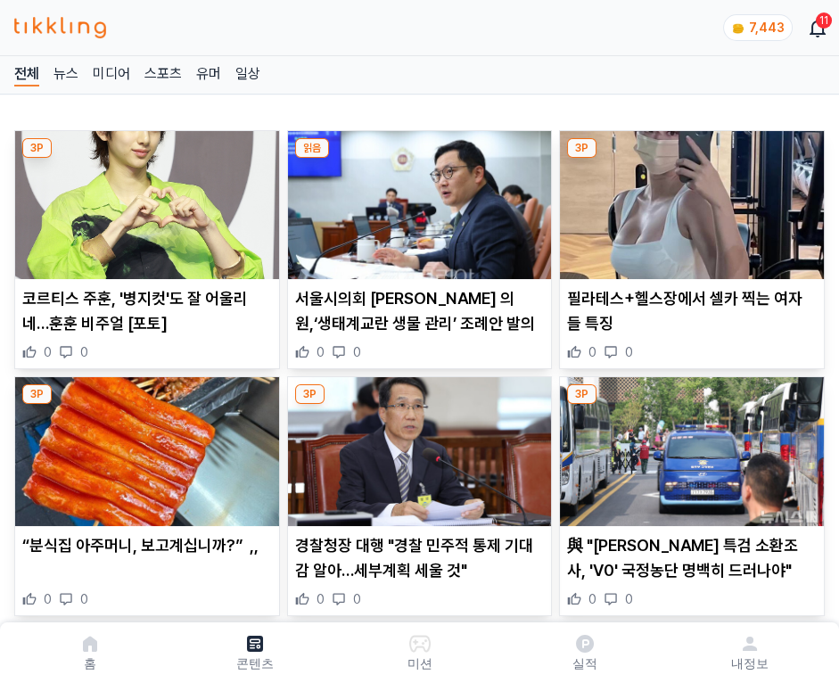
click at [688, 200] on img at bounding box center [692, 205] width 264 height 148
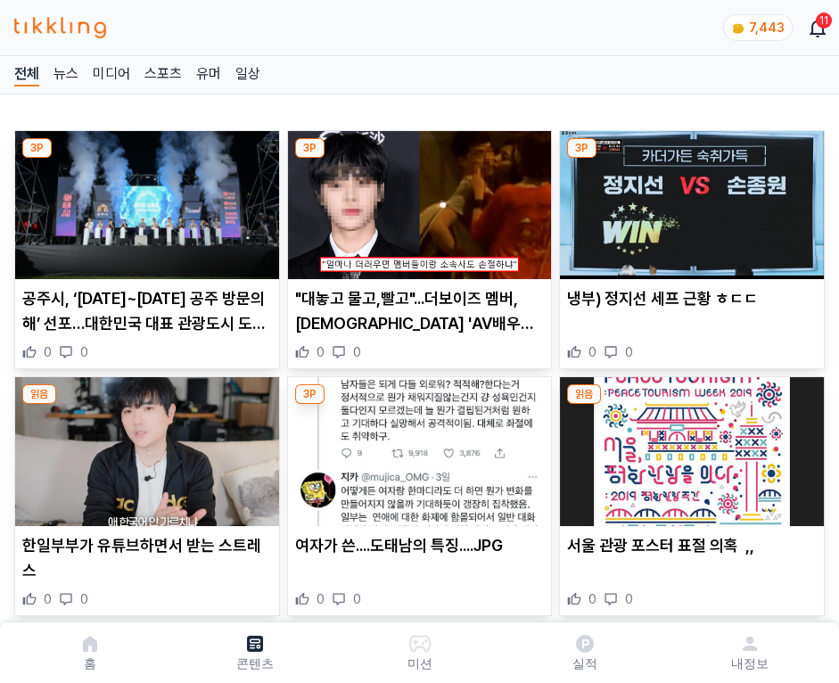
click at [688, 200] on img at bounding box center [692, 205] width 264 height 148
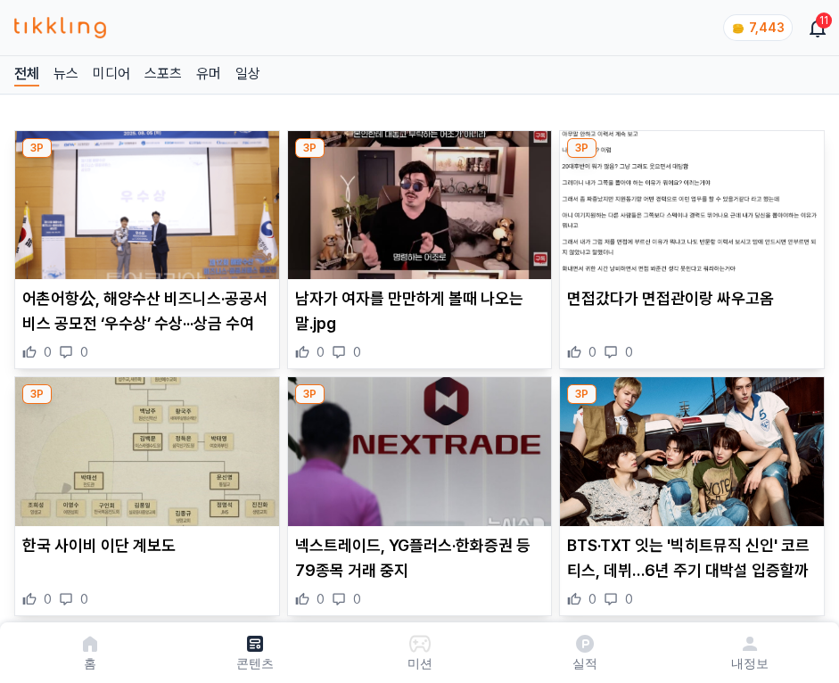
click at [688, 200] on img at bounding box center [692, 205] width 264 height 148
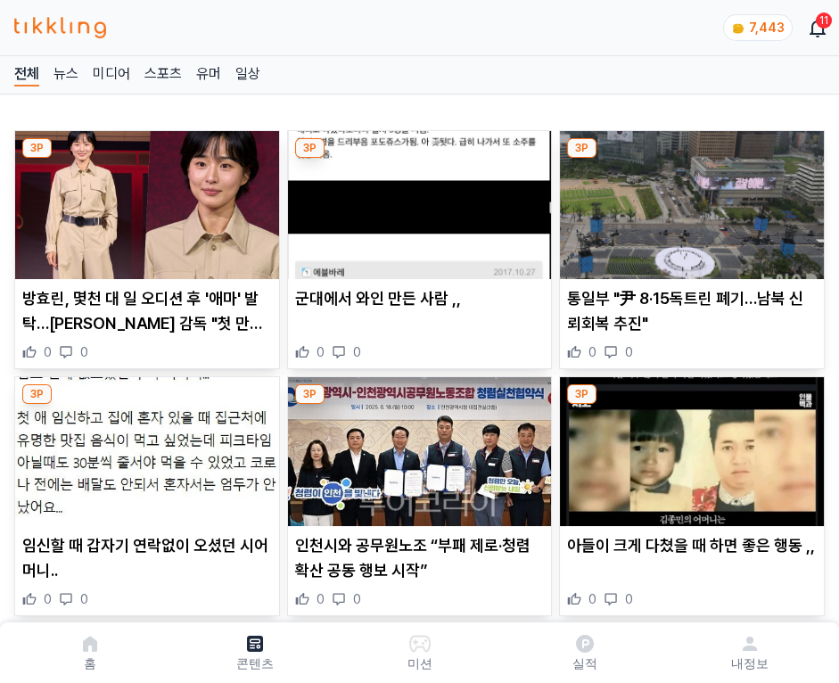
click at [688, 200] on img at bounding box center [692, 205] width 264 height 148
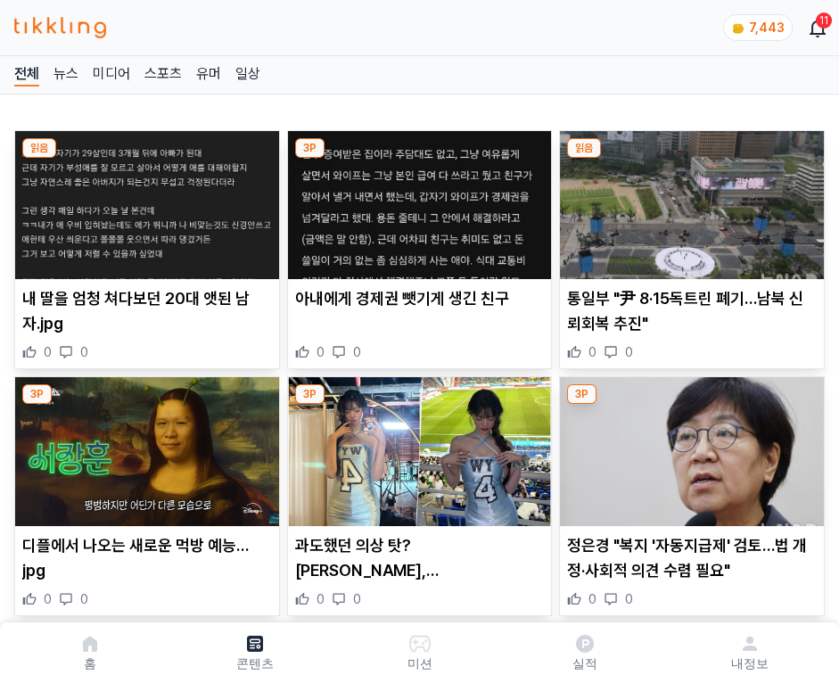
click at [688, 200] on img at bounding box center [692, 205] width 264 height 148
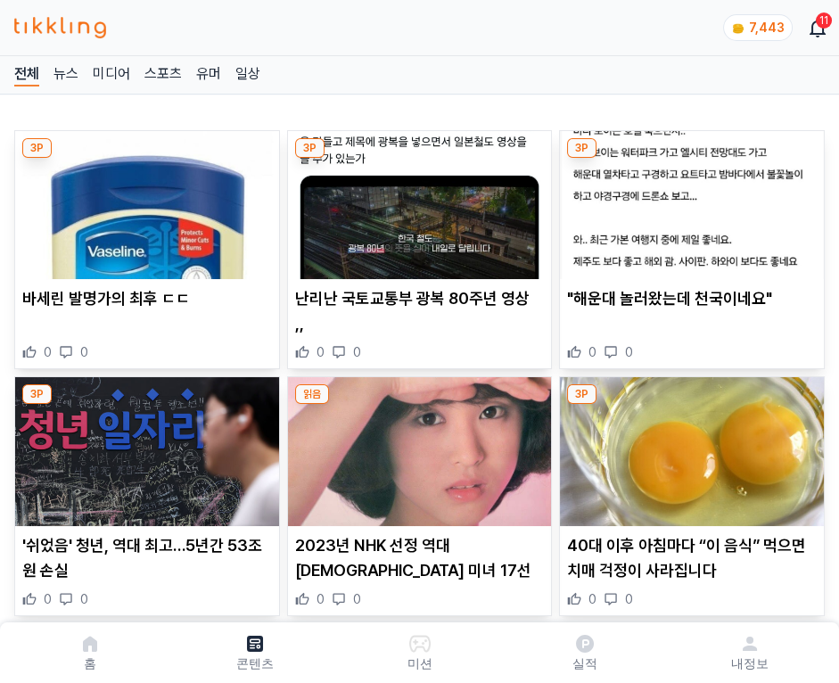
click at [688, 200] on img at bounding box center [692, 205] width 264 height 148
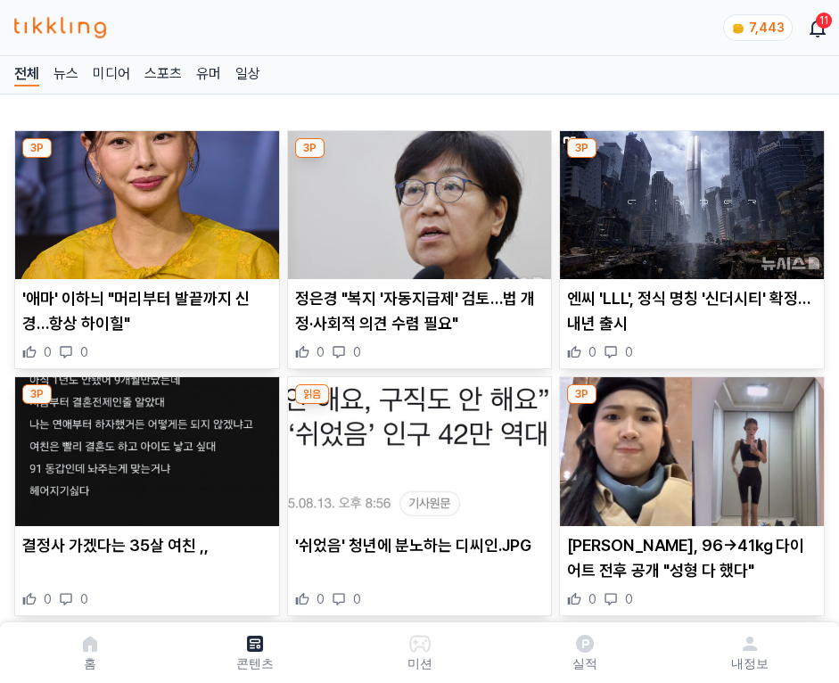
click at [688, 200] on img at bounding box center [692, 205] width 264 height 148
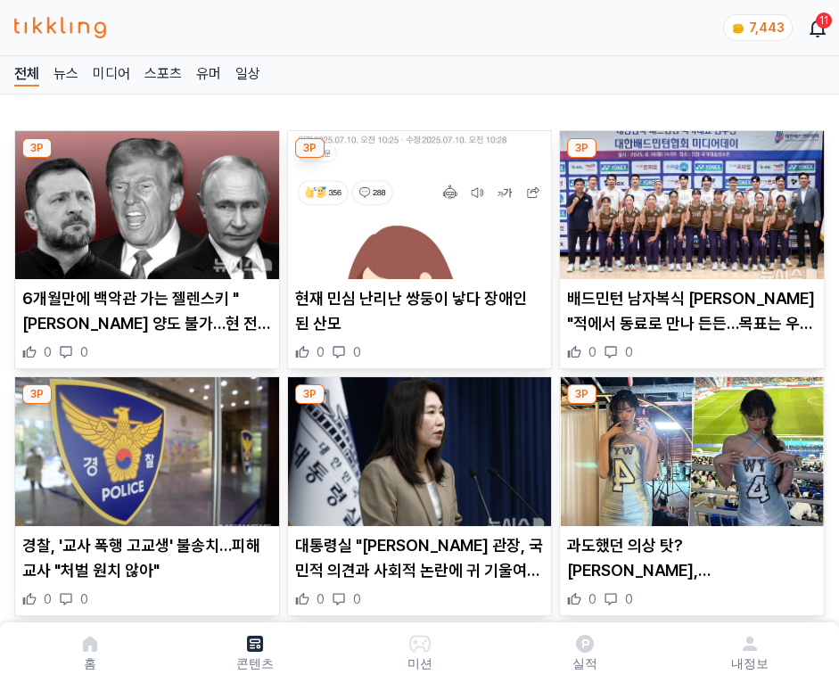
click at [688, 200] on img at bounding box center [692, 205] width 264 height 148
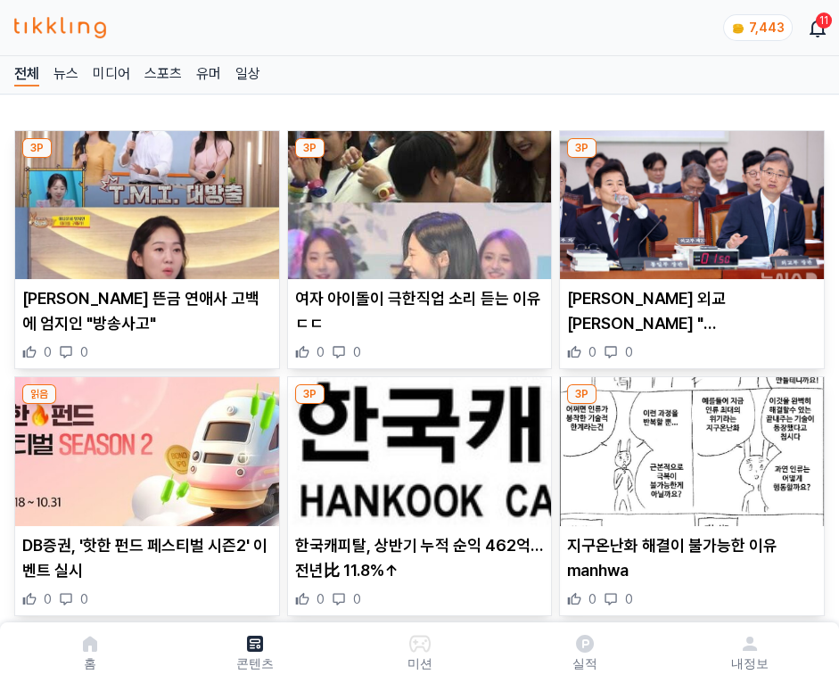
click at [688, 200] on img at bounding box center [692, 205] width 264 height 148
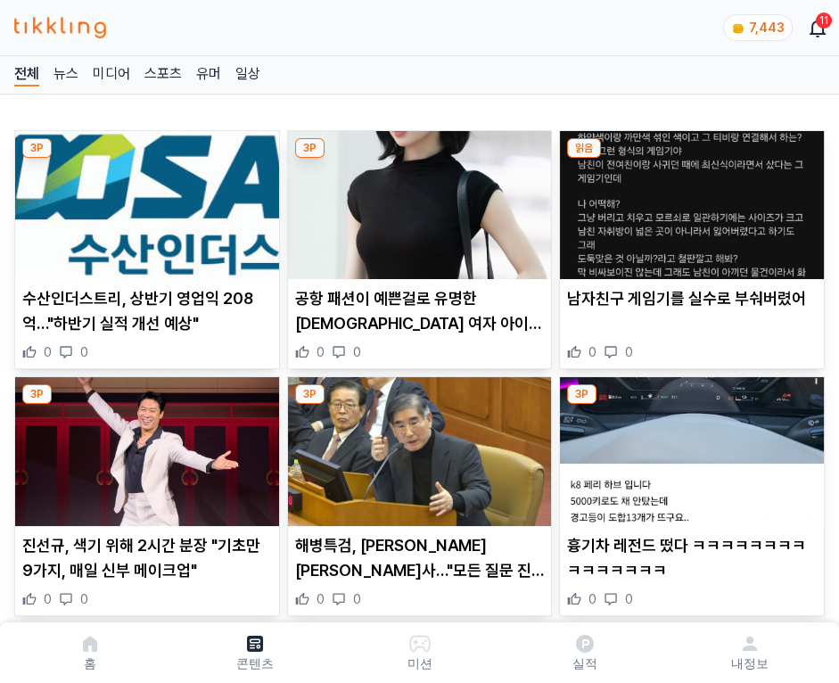
click at [688, 200] on img at bounding box center [692, 205] width 264 height 148
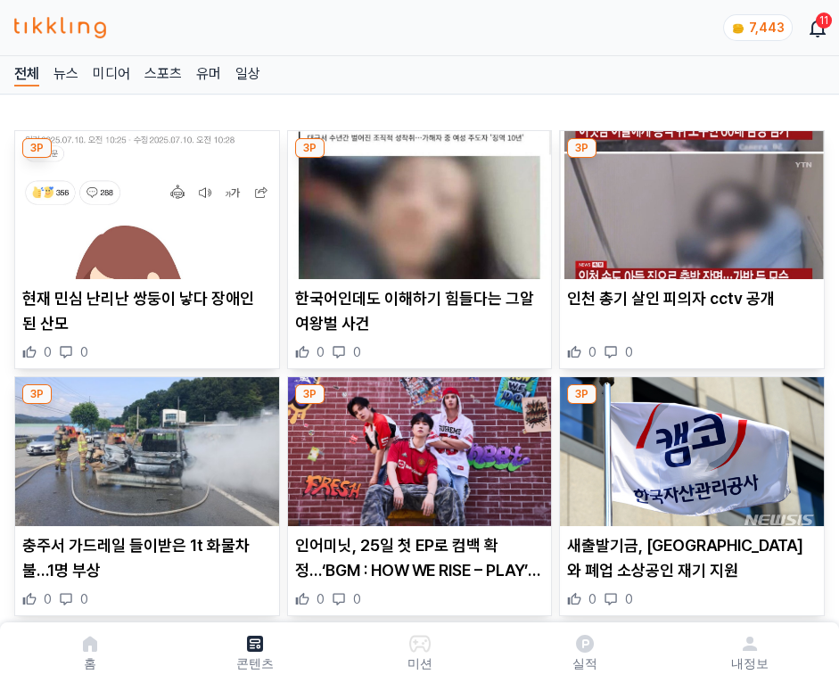
click at [688, 200] on img at bounding box center [692, 205] width 264 height 148
